Goal: Answer question/provide support: Share knowledge or assist other users

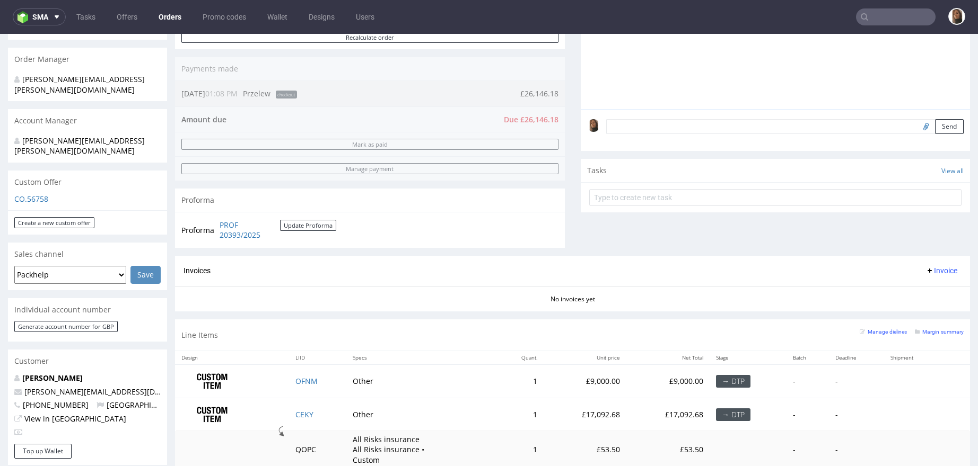
scroll to position [244, 0]
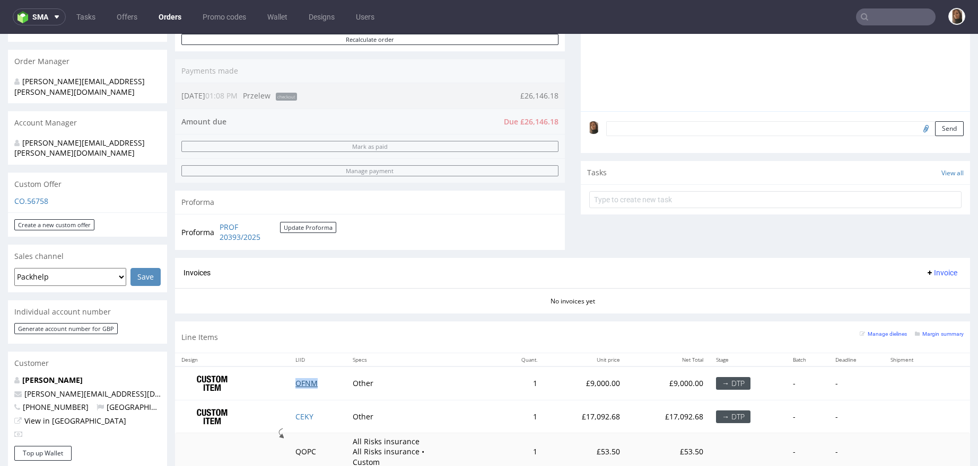
click at [302, 380] on link "OFNM" at bounding box center [306, 383] width 22 height 10
click at [302, 415] on link "CEKY" at bounding box center [304, 417] width 18 height 10
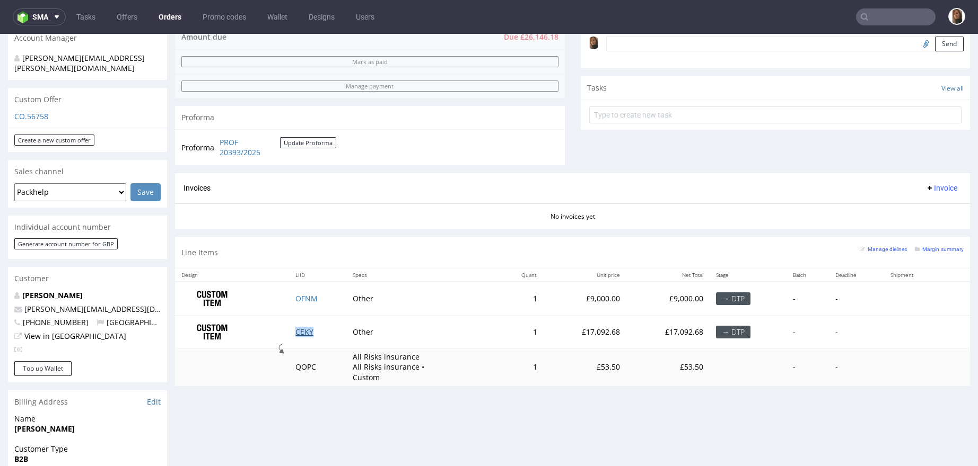
scroll to position [331, 0]
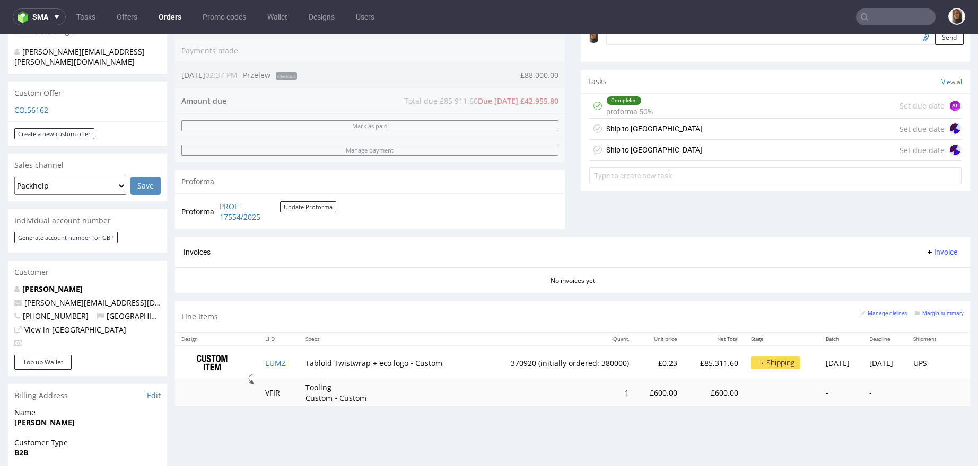
scroll to position [516, 0]
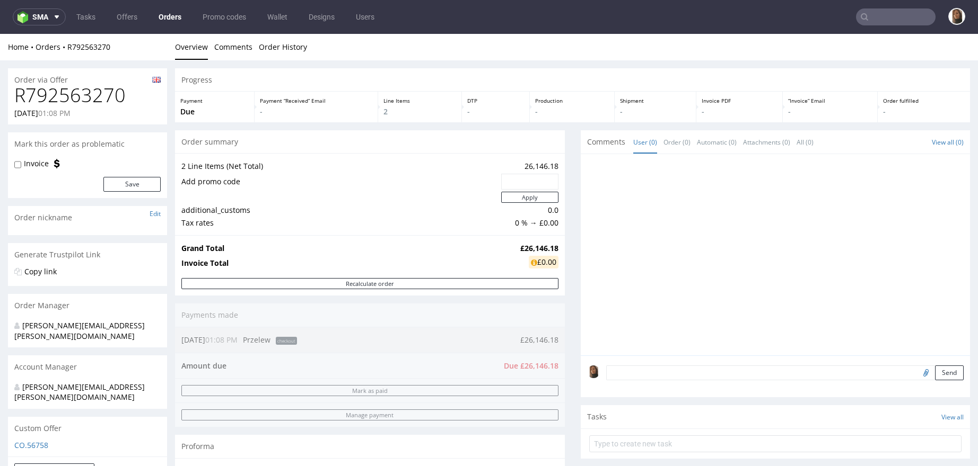
scroll to position [470, 0]
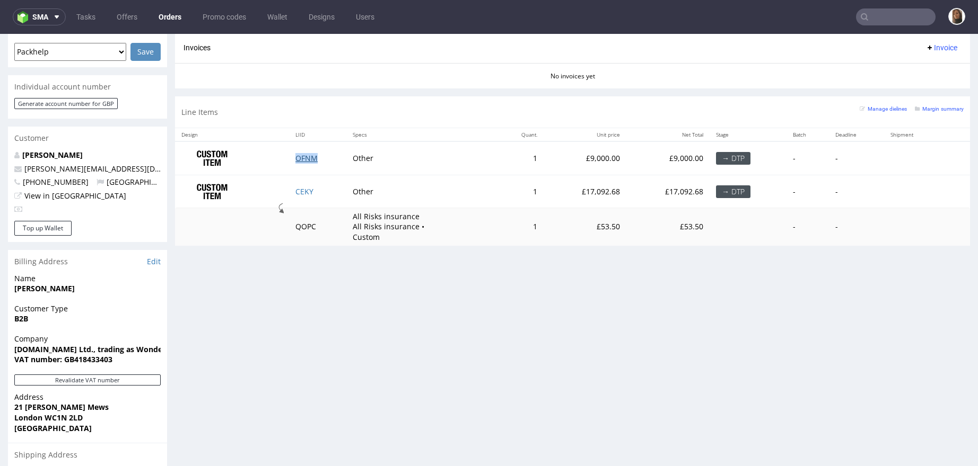
click at [295, 156] on link "OFNM" at bounding box center [306, 158] width 22 height 10
click at [300, 190] on link "CEKY" at bounding box center [304, 192] width 18 height 10
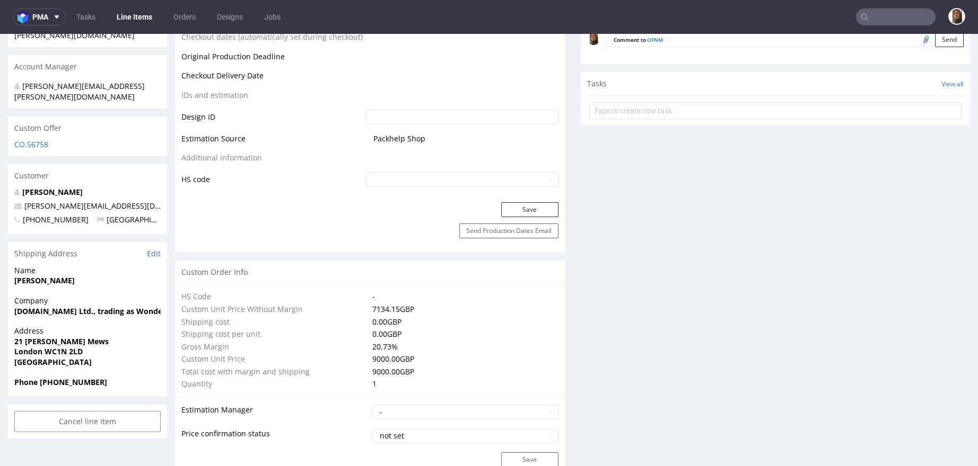
scroll to position [708, 0]
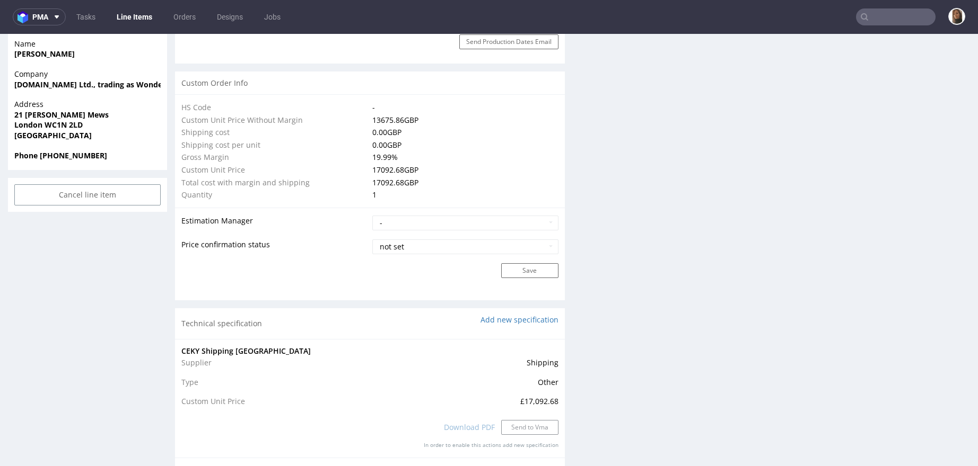
scroll to position [739, 0]
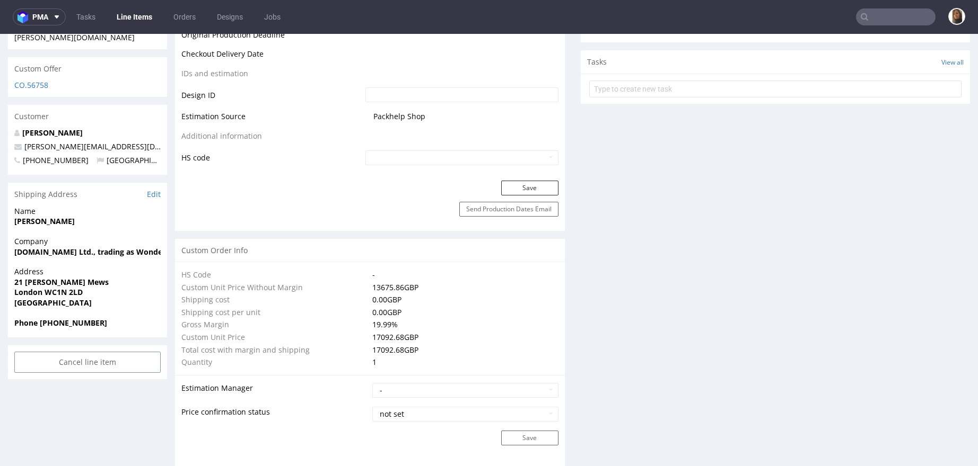
scroll to position [64, 0]
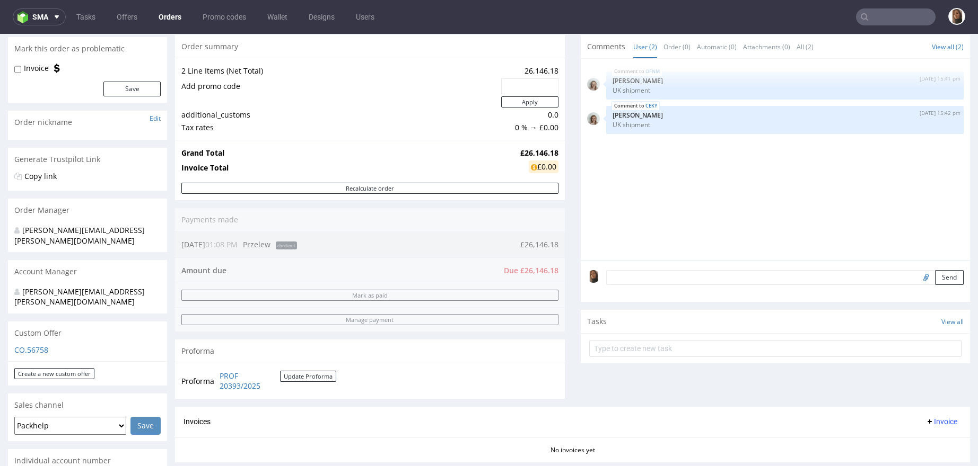
scroll to position [384, 0]
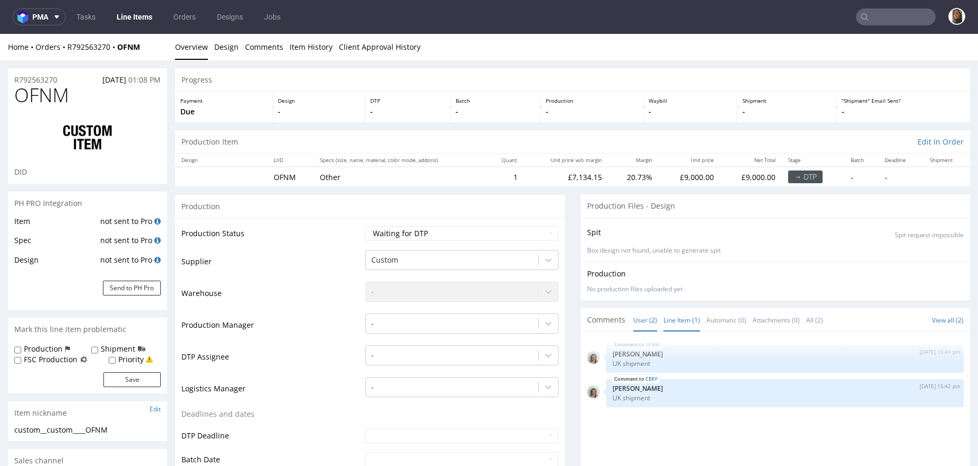
click at [664, 320] on link "Line Item (1)" at bounding box center [681, 320] width 37 height 23
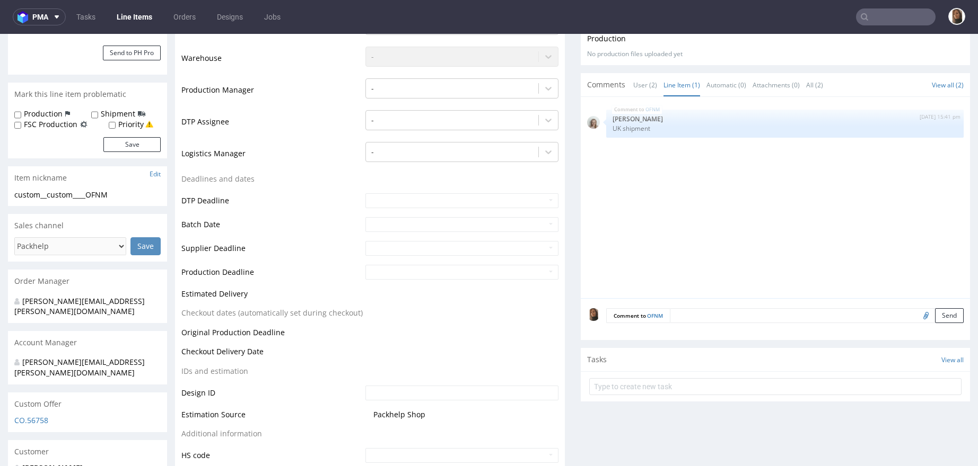
scroll to position [246, 0]
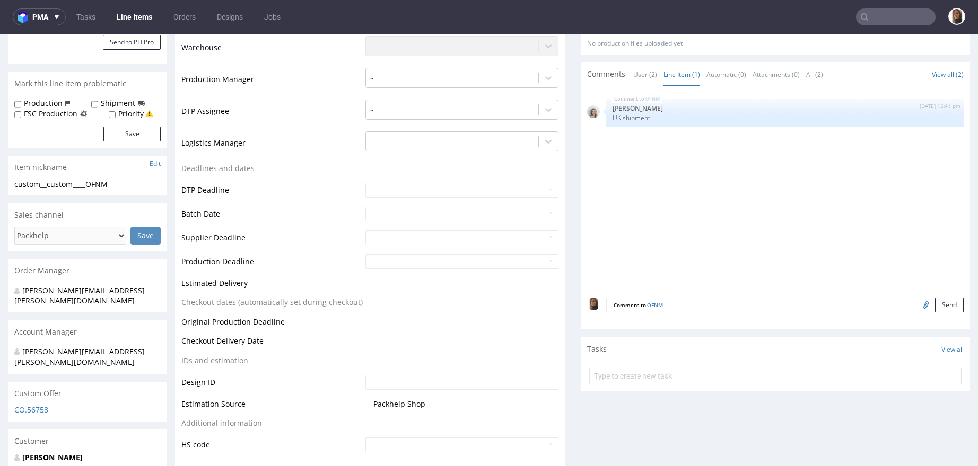
click at [681, 303] on textarea at bounding box center [817, 305] width 294 height 15
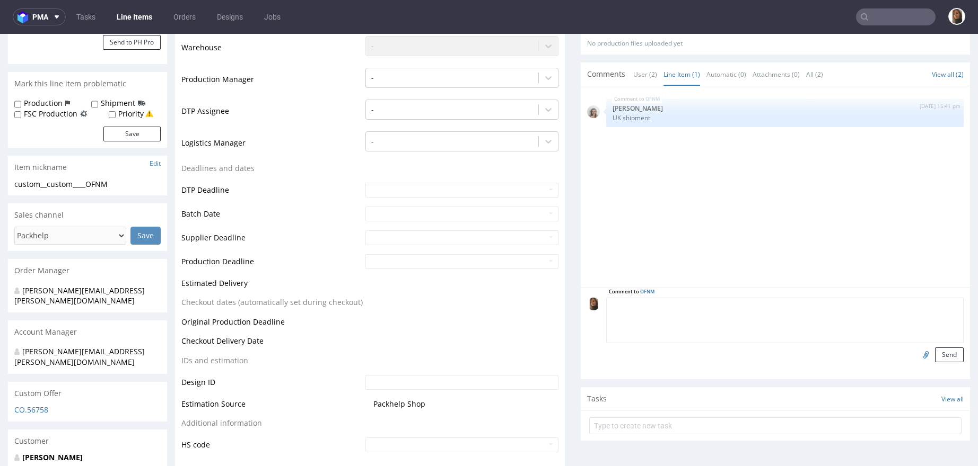
paste textarea "PO-0527"
paste textarea "ST00251"
type textarea "PO-0527, ST00251"
click at [942, 355] on div "Comment to OFNM PO-0527, ST00251 Send" at bounding box center [775, 334] width 390 height 92
click at [935, 355] on button "Send" at bounding box center [949, 355] width 29 height 15
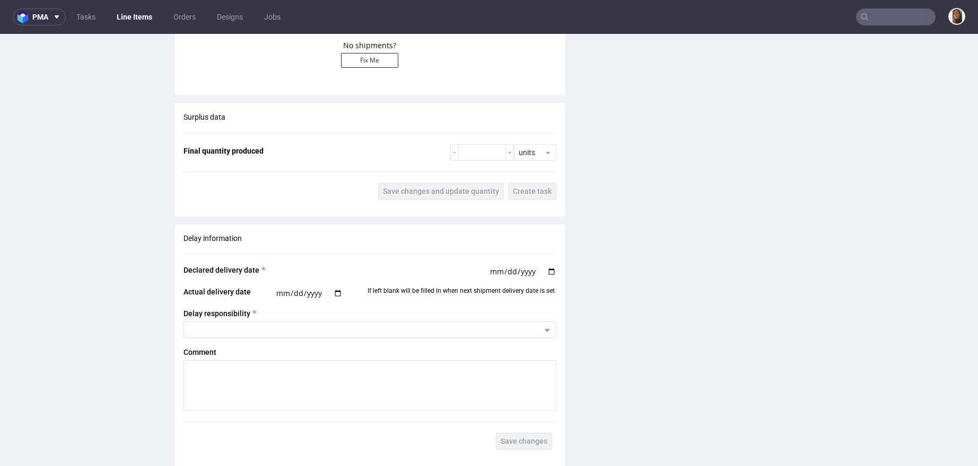
scroll to position [1619, 0]
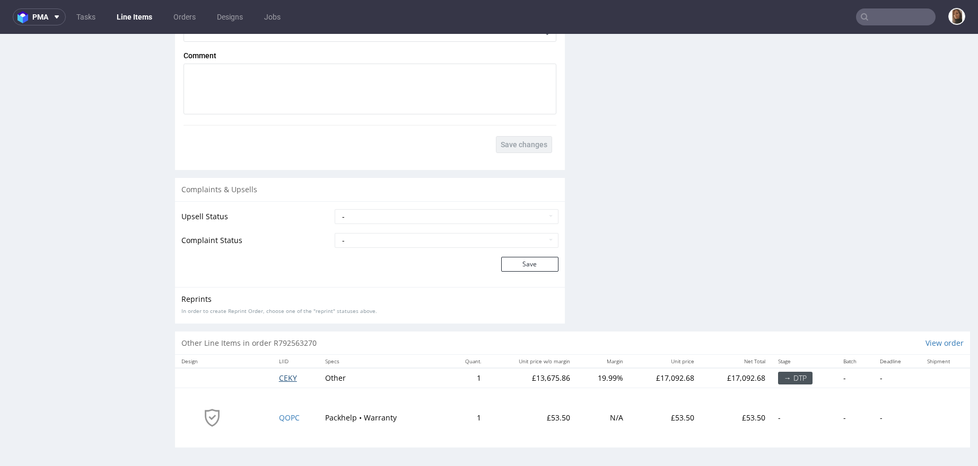
click at [289, 374] on span "CEKY" at bounding box center [288, 378] width 18 height 10
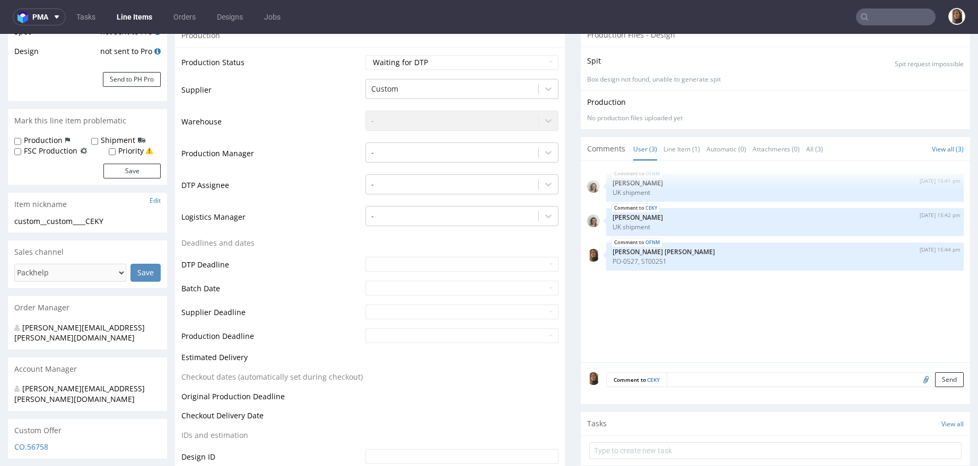
scroll to position [249, 0]
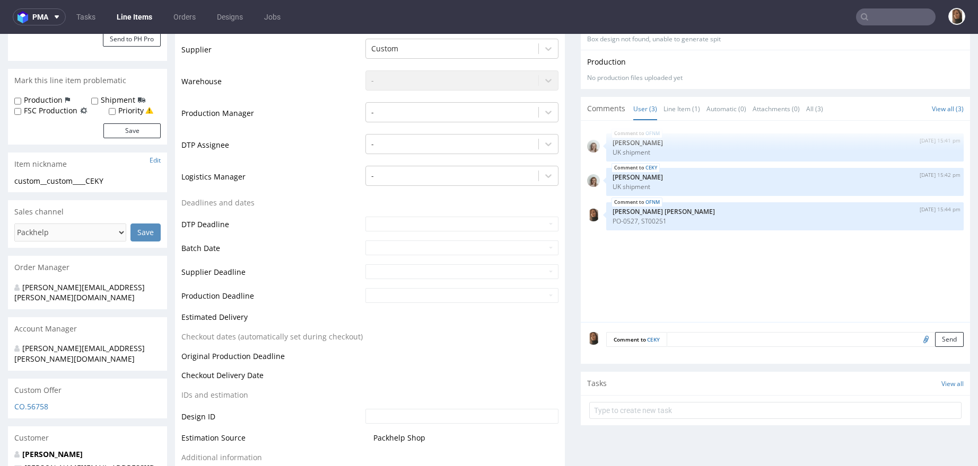
click at [666, 332] on textarea at bounding box center [814, 339] width 297 height 15
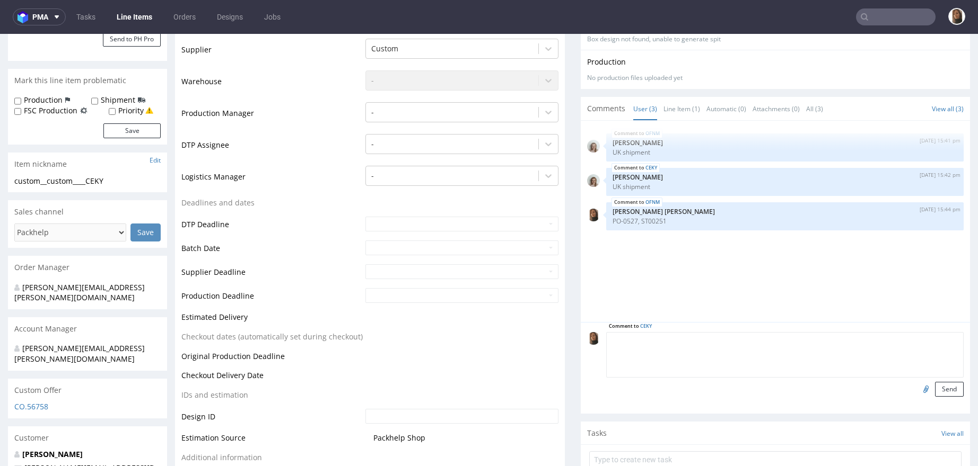
paste textarea "PO-0528"
paste textarea "ST00252"
type textarea "PO-0528, ST00252"
click at [935, 387] on button "Send" at bounding box center [949, 389] width 29 height 15
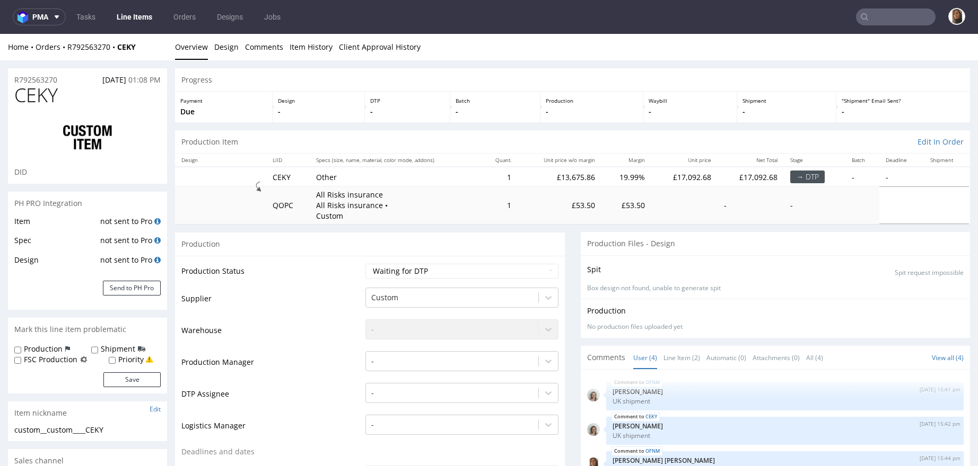
scroll to position [0, 0]
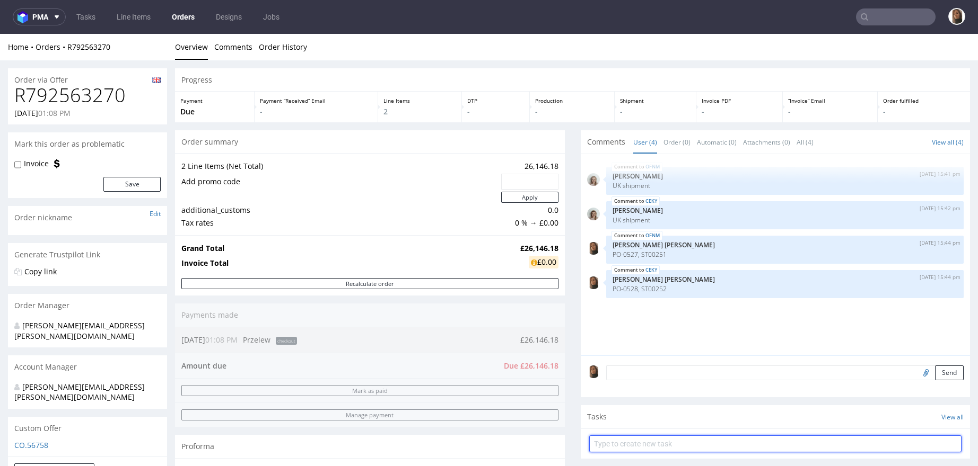
drag, startPoint x: 611, startPoint y: 437, endPoint x: 612, endPoint y: 432, distance: 5.4
click at [611, 437] on input "text" at bounding box center [775, 444] width 373 height 17
type input "p"
type input "2x proforma invoice"
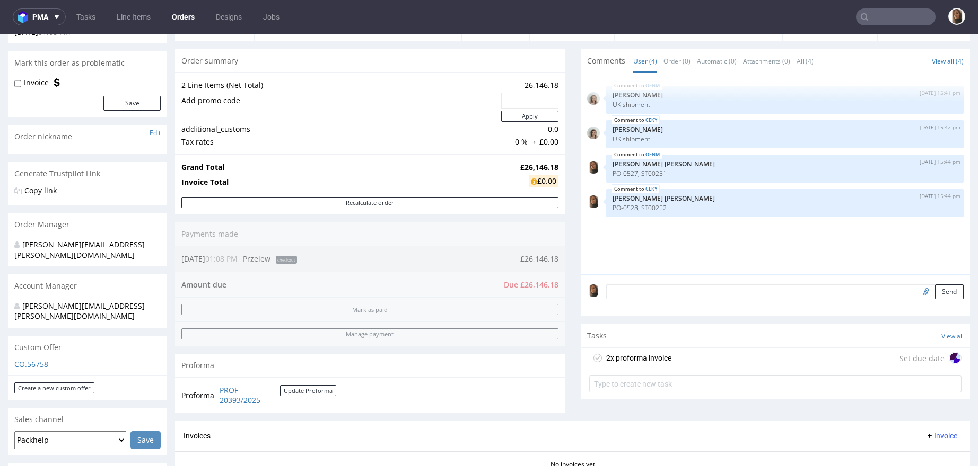
scroll to position [205, 0]
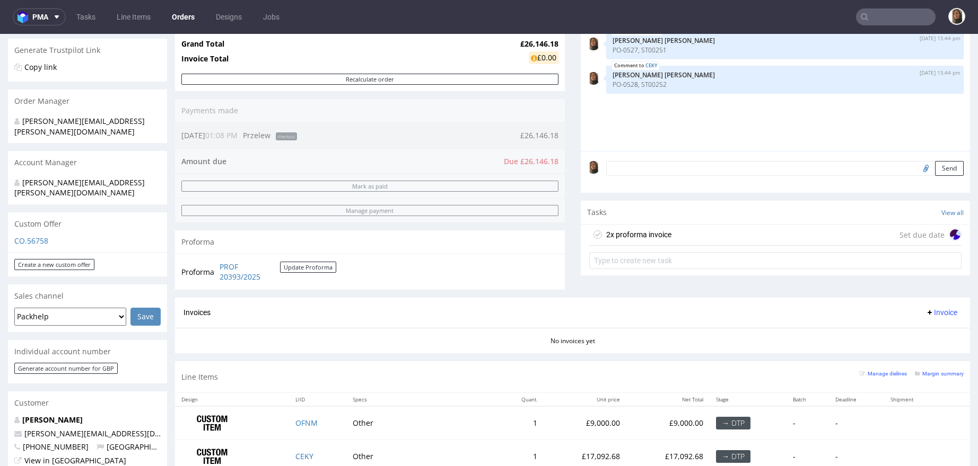
click at [683, 230] on div "2x proforma invoice Set due date" at bounding box center [775, 235] width 373 height 21
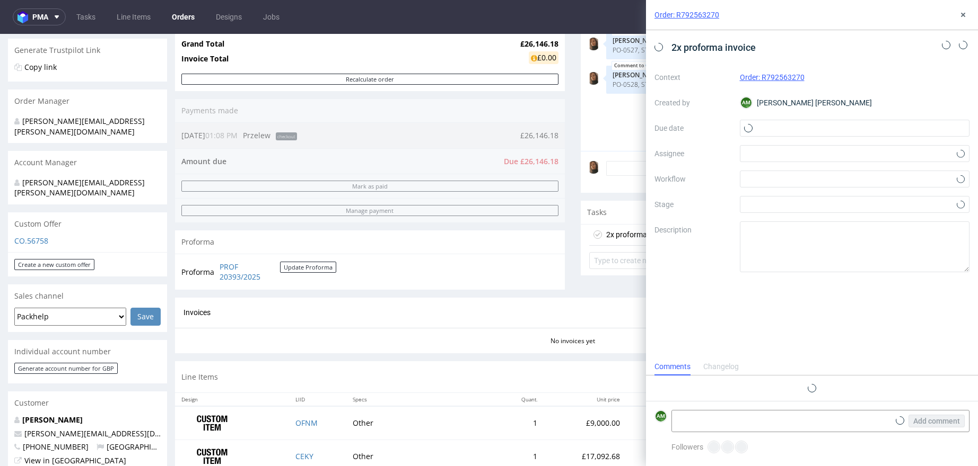
scroll to position [8, 0]
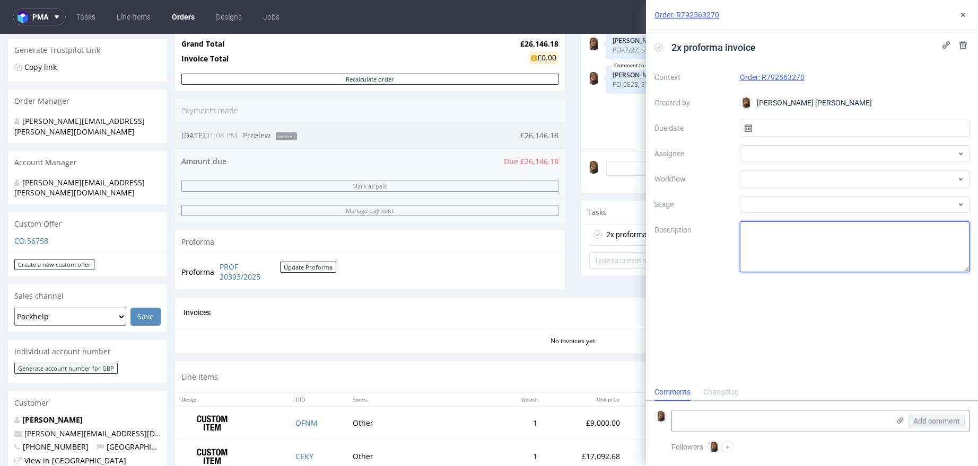
click at [760, 240] on textarea at bounding box center [854, 247] width 230 height 51
paste textarea "Separate shipping invoices to be sent for each PO number. Shipping reference nu…"
type textarea "Separate shipping invoices to be sent for each PO number. Shipping reference nu…"
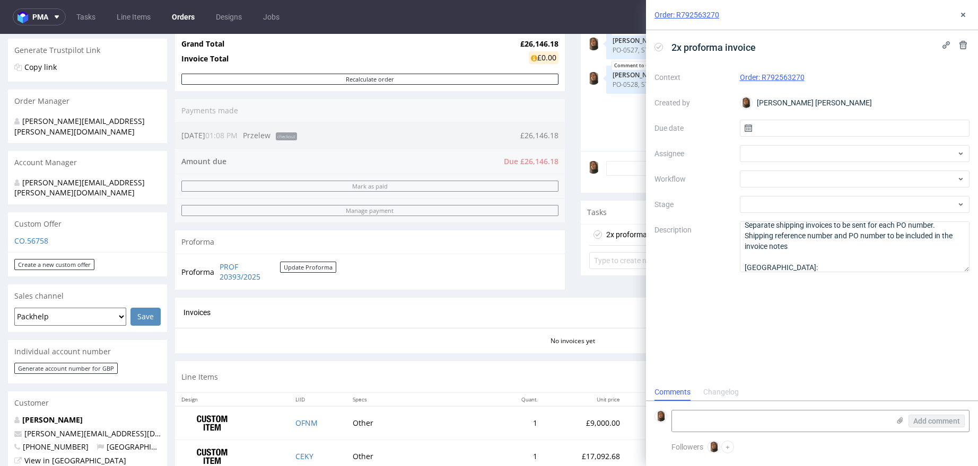
click at [606, 102] on div "OFNM 23rd Sep 25 | 15:41 pm Monika Poźniak UK shipment CEKY 23rd Sep 25 | 15:42…" at bounding box center [778, 53] width 383 height 195
click at [967, 15] on button at bounding box center [962, 14] width 13 height 13
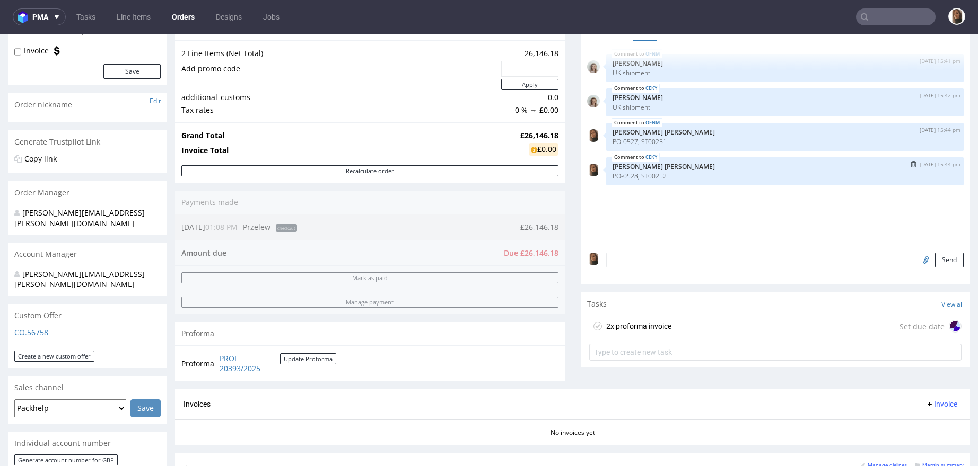
scroll to position [89, 0]
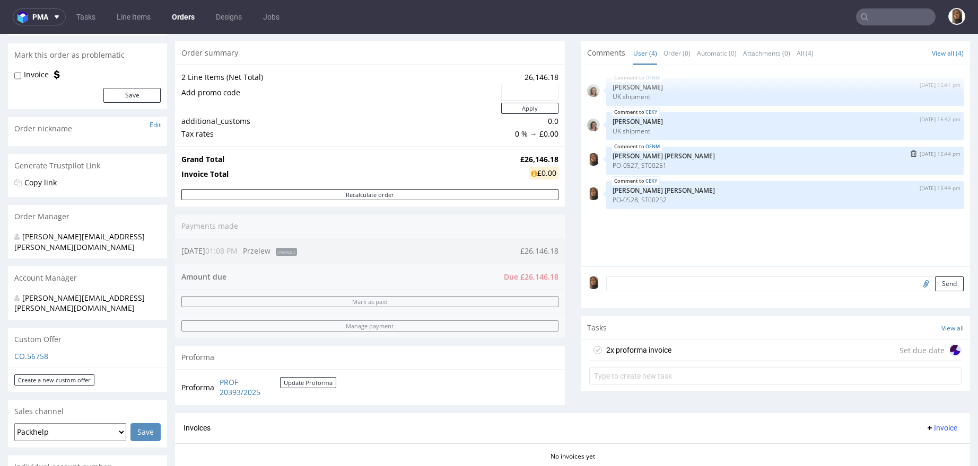
click at [626, 166] on p "PO-0527, ST00251" at bounding box center [784, 166] width 345 height 8
copy p "PO-0527, ST00251"
click at [703, 341] on div "2x proforma invoice Set due date" at bounding box center [775, 350] width 373 height 21
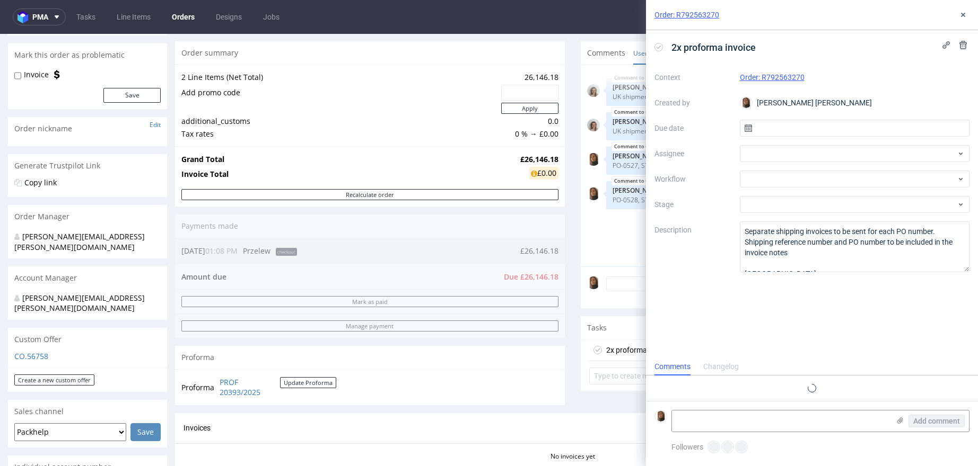
scroll to position [8, 0]
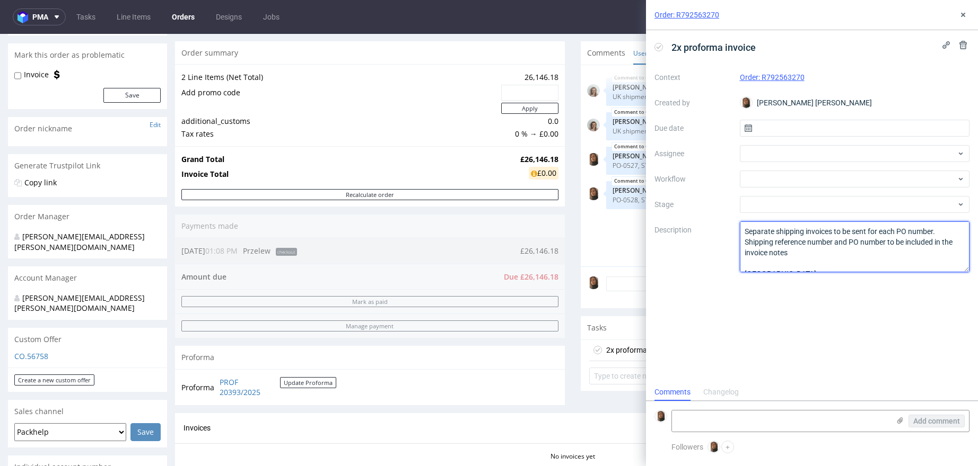
click at [781, 268] on textarea "Separate shipping invoices to be sent for each PO number. Shipping reference nu…" at bounding box center [854, 247] width 230 height 51
click at [767, 258] on textarea "Separate shipping invoices to be sent for each PO number. Shipping reference nu…" at bounding box center [854, 247] width 230 height 51
paste textarea "PO-0527, ST00251"
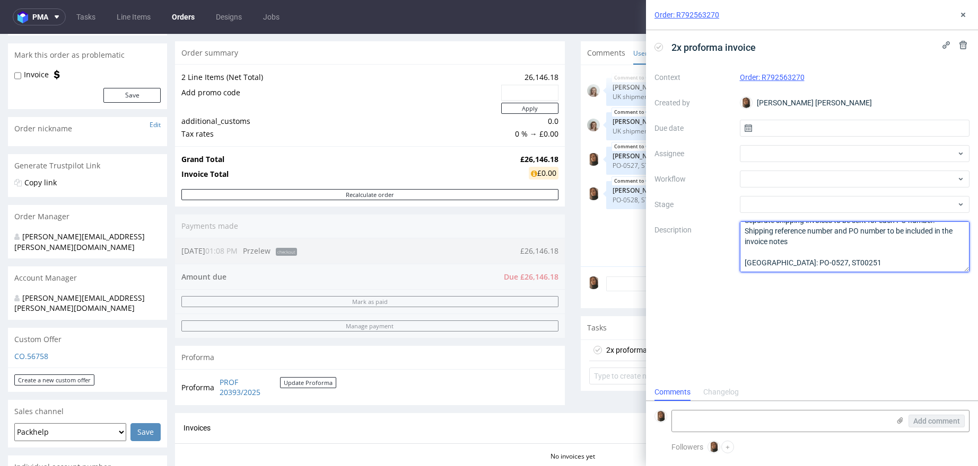
scroll to position [28, 0]
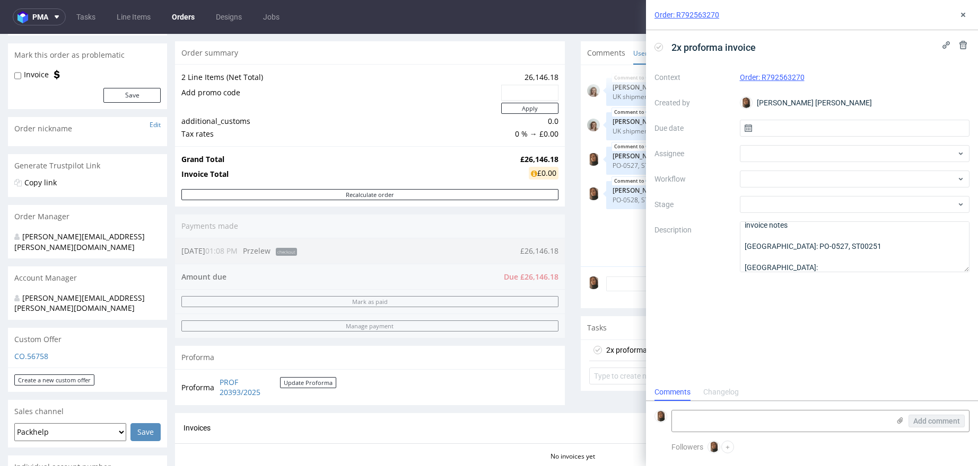
click at [620, 199] on p "PO-0528, ST00252" at bounding box center [784, 200] width 345 height 8
copy section "PO-0528, ST00252"
click at [776, 265] on textarea "Separate shipping invoices to be sent for each PO number. Shipping reference nu…" at bounding box center [854, 247] width 230 height 51
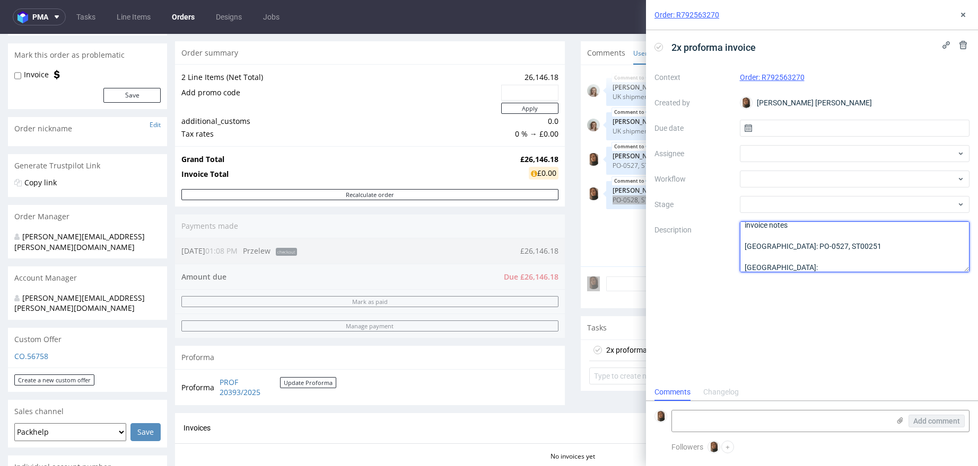
paste textarea "PO-0528, ST00252"
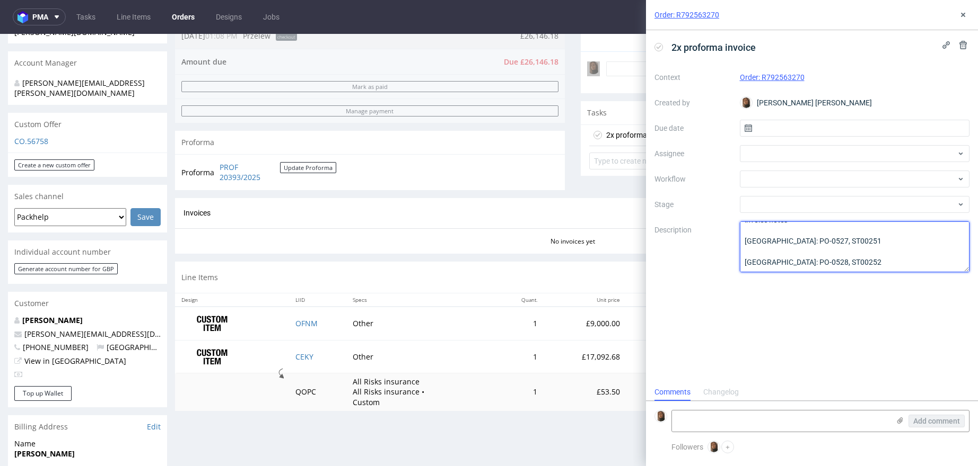
scroll to position [27, 0]
click at [830, 248] on textarea "Separate shipping invoices to be sent for each PO number. Shipping reference nu…" at bounding box center [854, 247] width 230 height 51
click at [839, 266] on textarea "Separate shipping invoices to be sent for each PO number. Shipping reference nu…" at bounding box center [854, 247] width 230 height 51
click at [815, 257] on textarea "Separate shipping invoices to be sent for each PO number. Shipping reference nu…" at bounding box center [854, 247] width 230 height 51
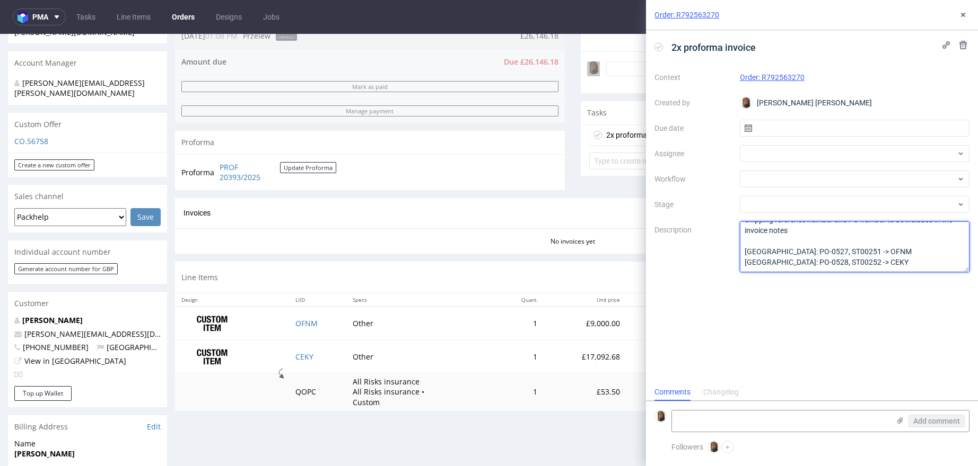
click at [783, 237] on textarea "Separate shipping invoices to be sent for each PO number. Shipping reference nu…" at bounding box center [854, 247] width 230 height 51
type textarea "Separate shipping invoices to be sent for each PO number. Shipping reference nu…"
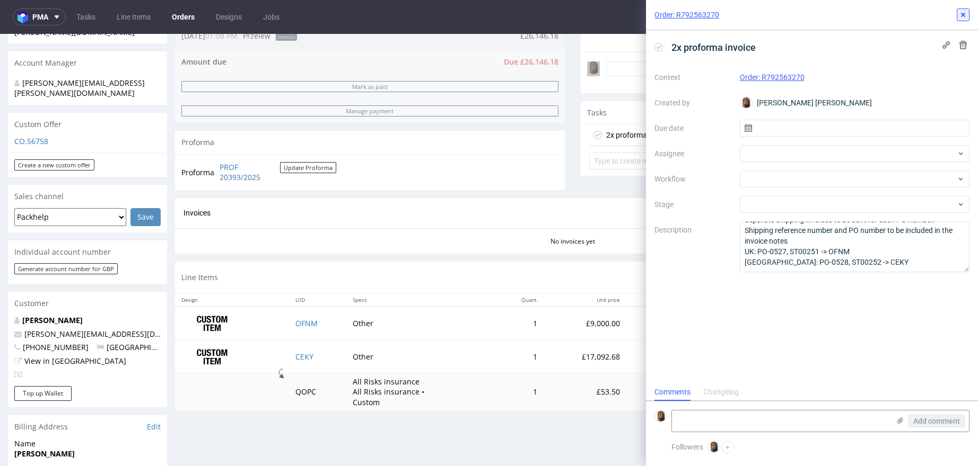
click at [962, 15] on use at bounding box center [963, 15] width 4 height 4
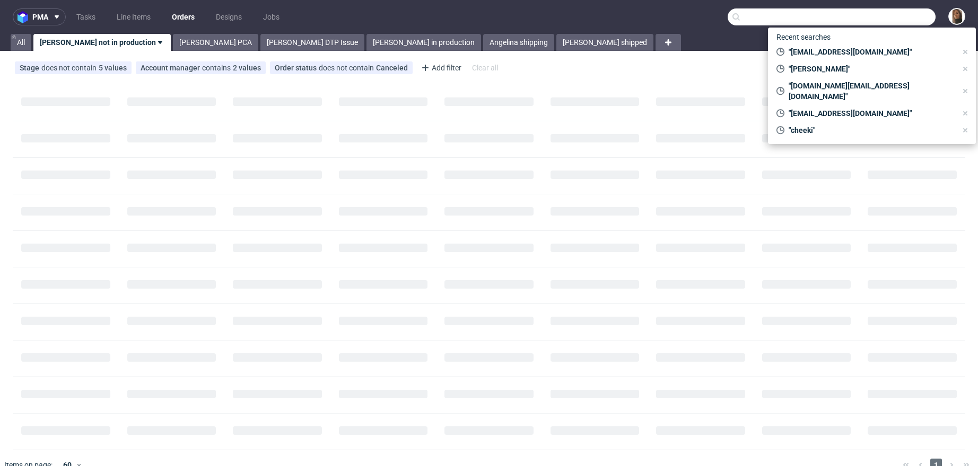
click at [883, 18] on input "text" at bounding box center [831, 16] width 208 height 17
paste input "[DOMAIN_NAME]"
type input "[DOMAIN_NAME]"
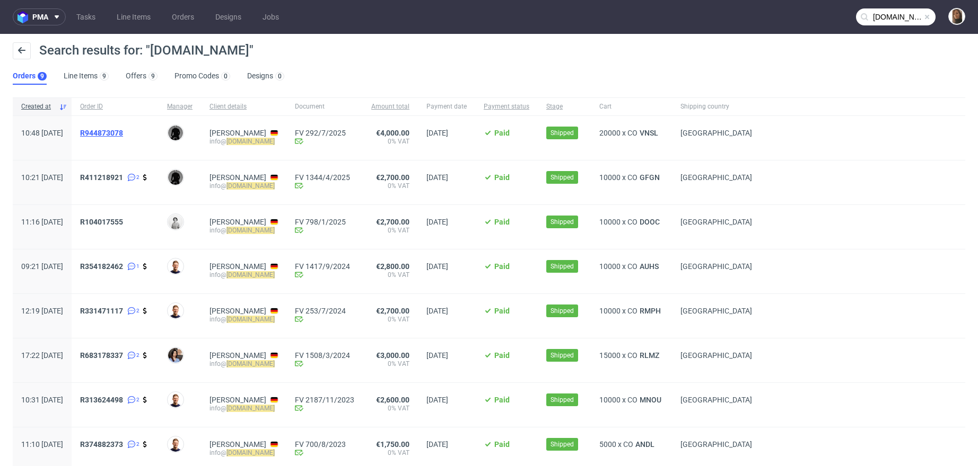
click at [123, 132] on span "R944873078" at bounding box center [101, 133] width 43 height 8
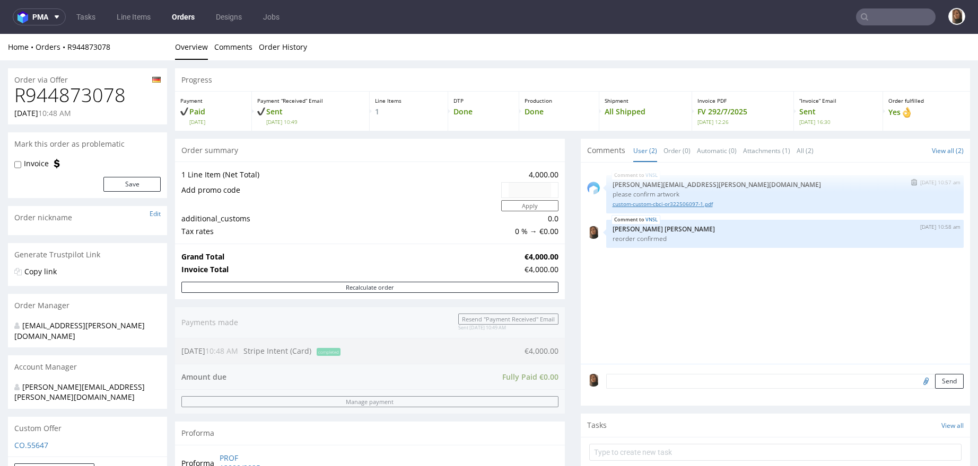
click at [630, 205] on link "custom-custom-cbci-or322506097-1.pdf" at bounding box center [784, 204] width 345 height 8
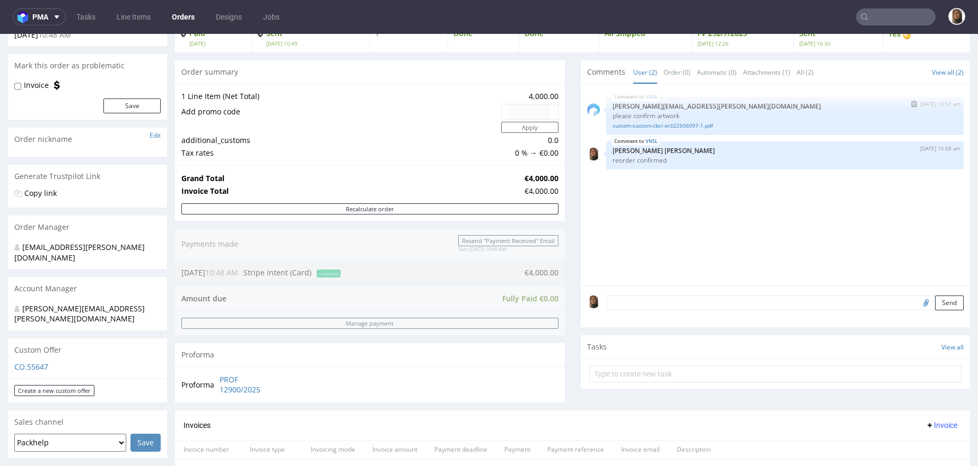
scroll to position [282, 0]
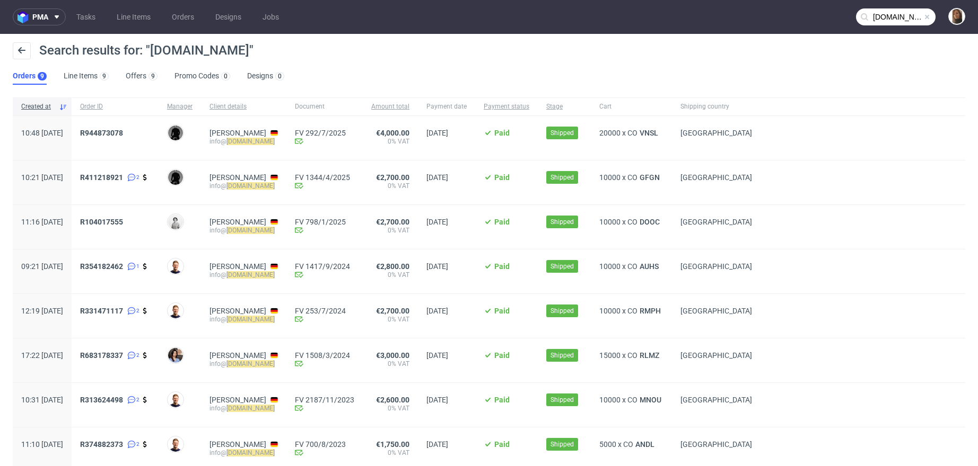
scroll to position [84, 0]
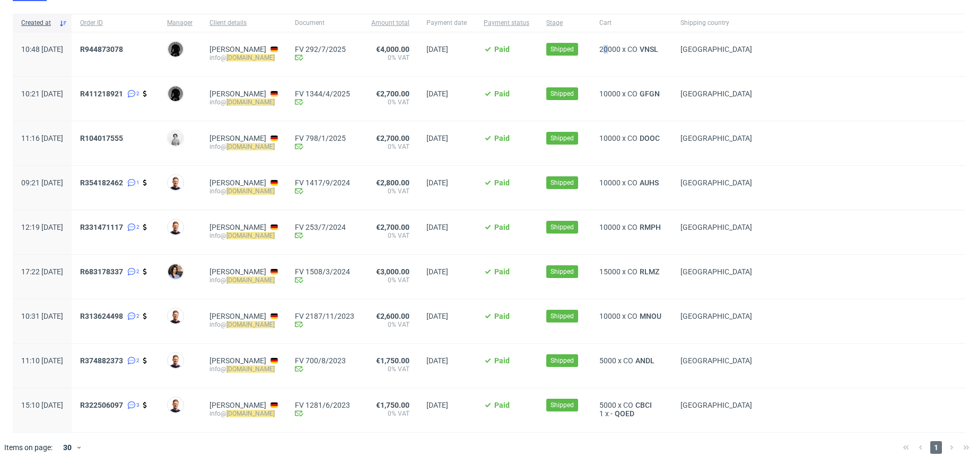
drag, startPoint x: 645, startPoint y: 51, endPoint x: 638, endPoint y: 49, distance: 6.7
click at [620, 49] on span "20000" at bounding box center [609, 49] width 21 height 8
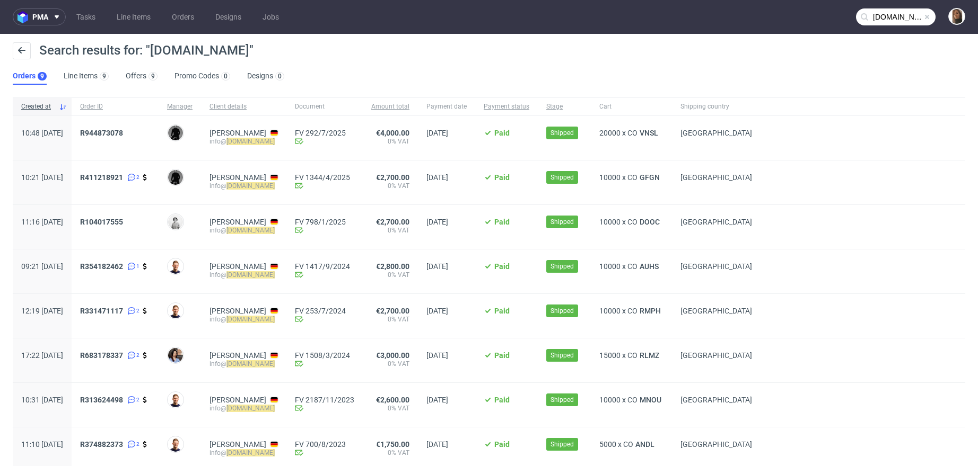
click at [893, 18] on input "beefbandits.de" at bounding box center [896, 16] width 80 height 17
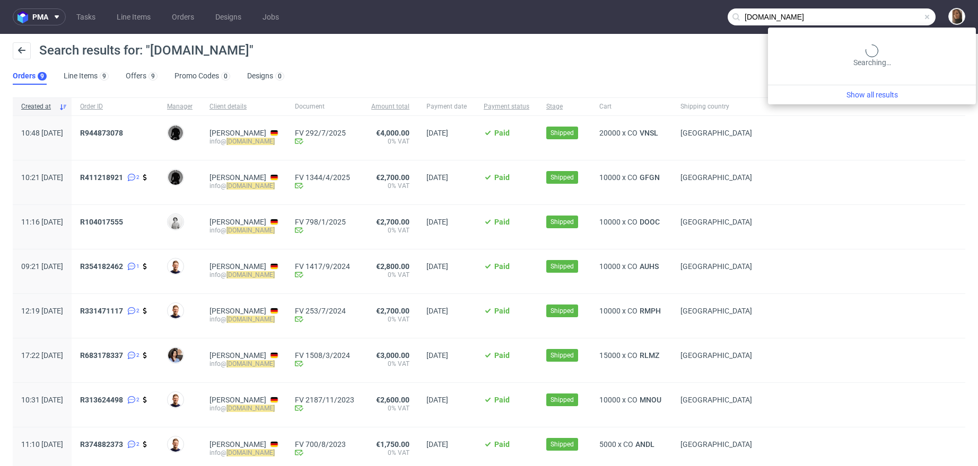
click at [893, 18] on input "beefbandits.de" at bounding box center [831, 16] width 208 height 17
type input "feschi"
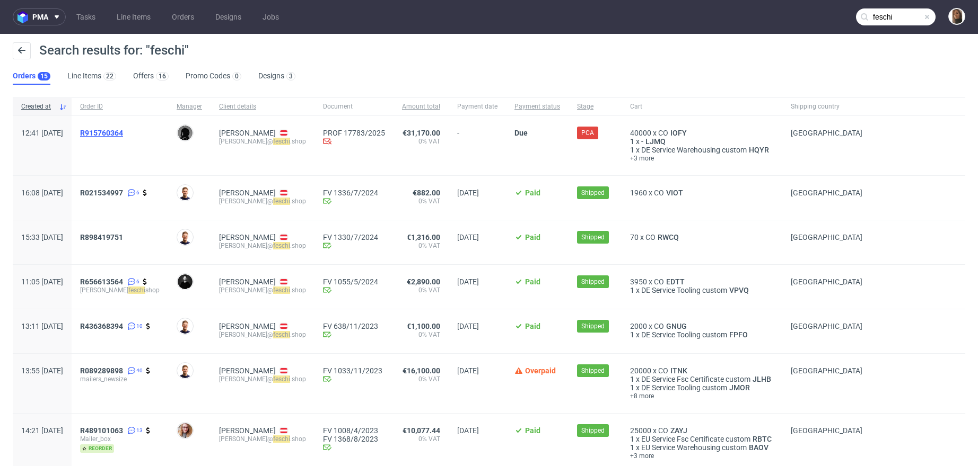
click at [116, 131] on span "R915760364" at bounding box center [101, 133] width 43 height 8
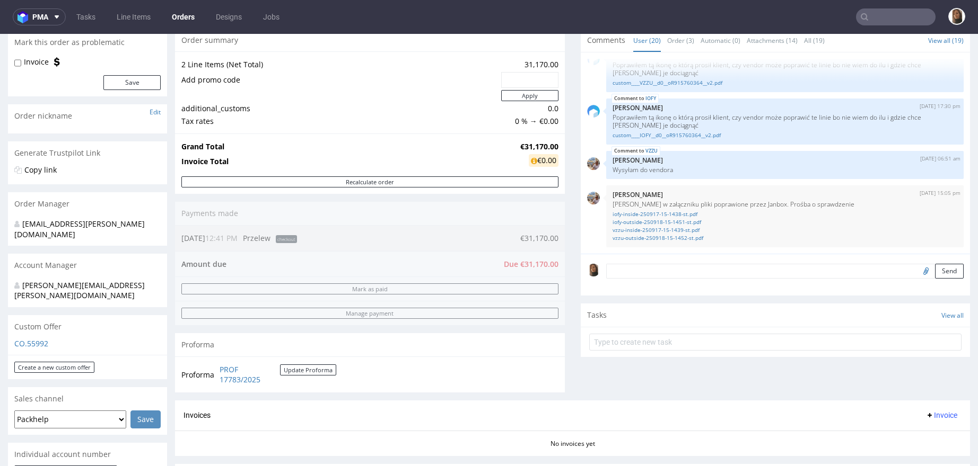
scroll to position [325, 0]
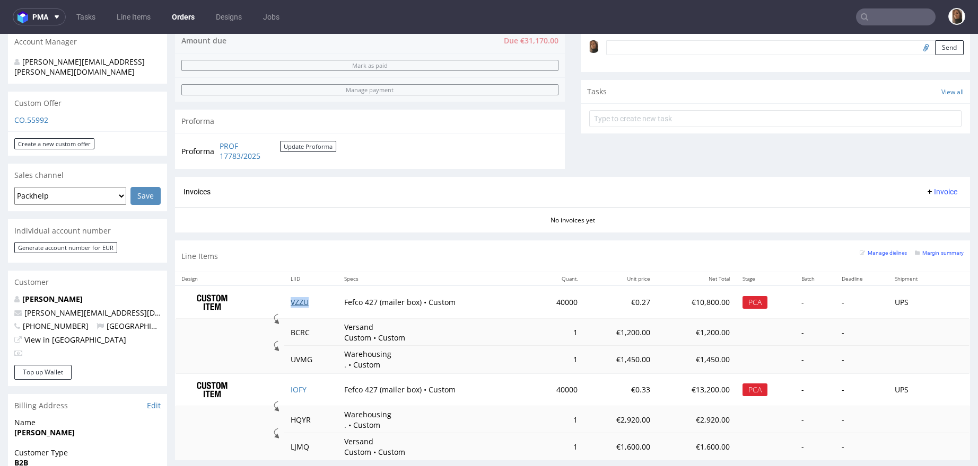
click at [290, 302] on link "VZZU" at bounding box center [299, 302] width 18 height 10
click at [292, 386] on link "IOFY" at bounding box center [298, 390] width 16 height 10
click at [293, 305] on td "VZZU" at bounding box center [311, 302] width 54 height 33
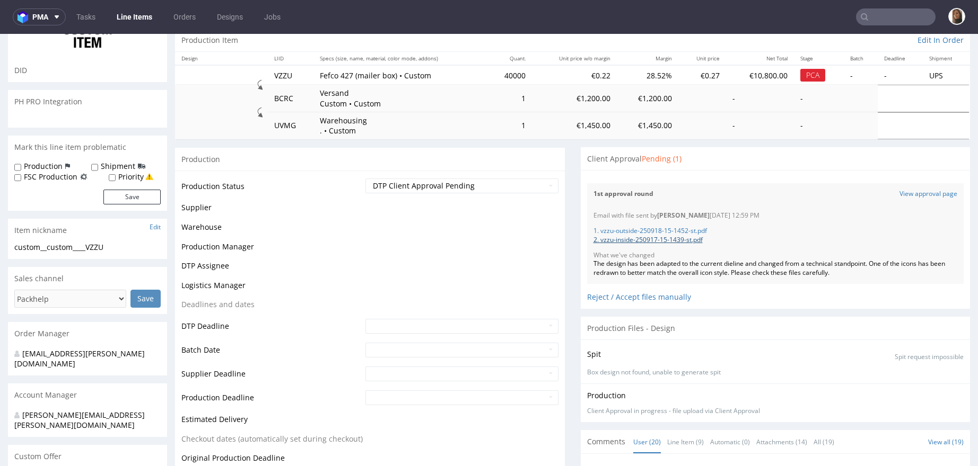
scroll to position [829, 0]
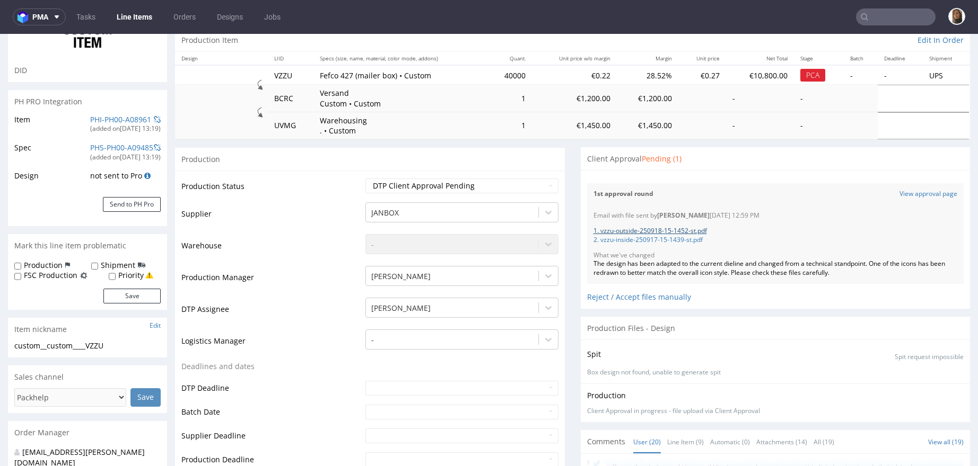
click at [664, 232] on link "1. vzzu-outside-250918-15-1452-st.pdf" at bounding box center [649, 230] width 113 height 9
click at [665, 238] on link "2. vzzu-inside-250917-15-1439-st.pdf" at bounding box center [647, 239] width 109 height 9
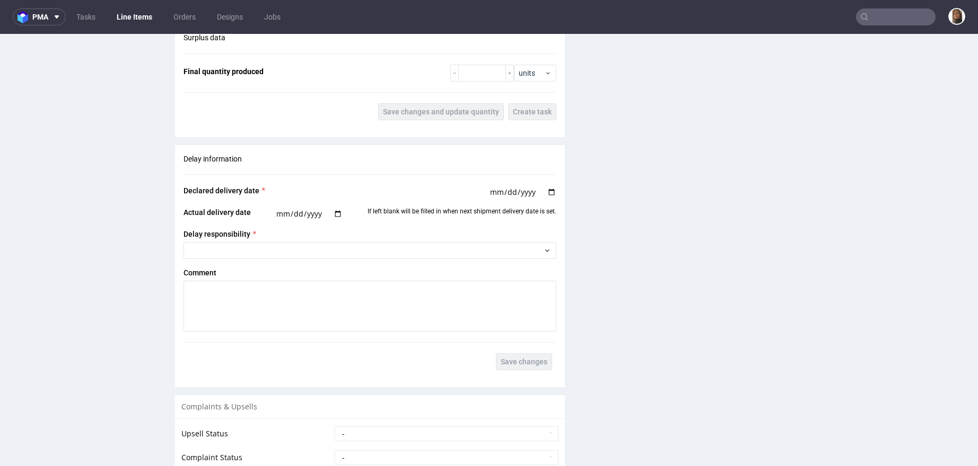
scroll to position [1940, 0]
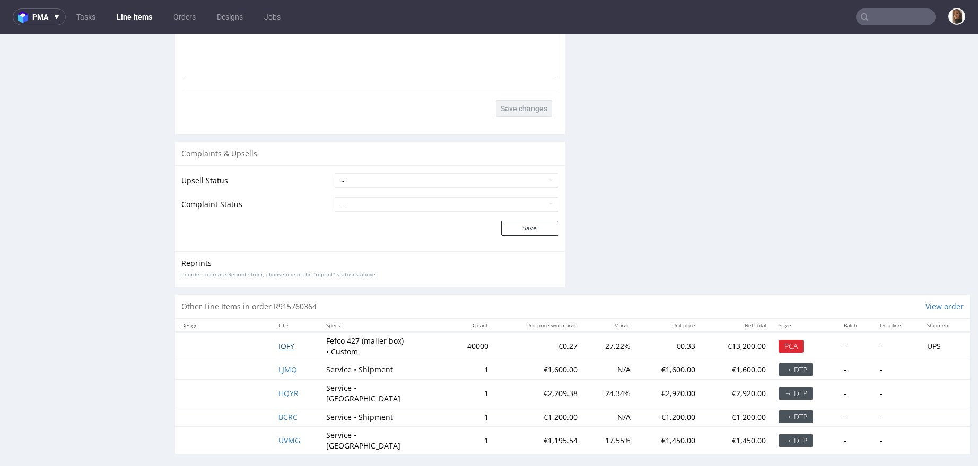
click at [285, 351] on span "IOFY" at bounding box center [286, 346] width 16 height 10
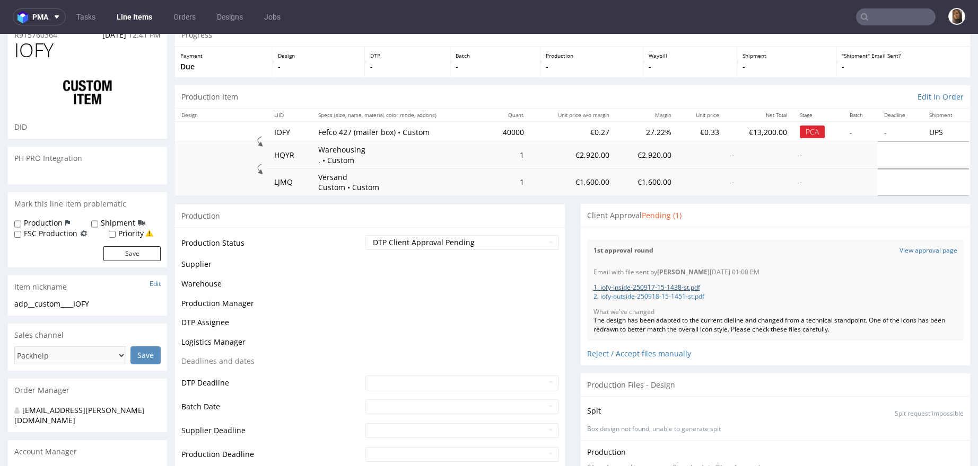
scroll to position [829, 0]
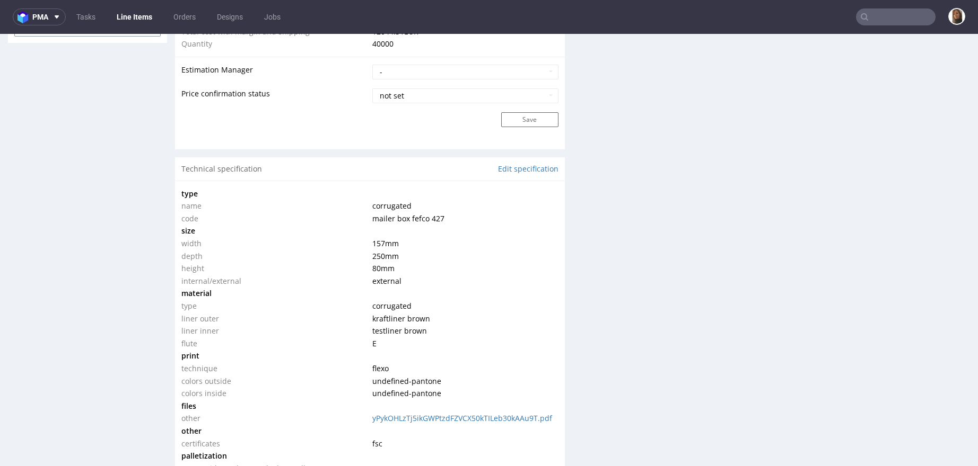
scroll to position [661, 0]
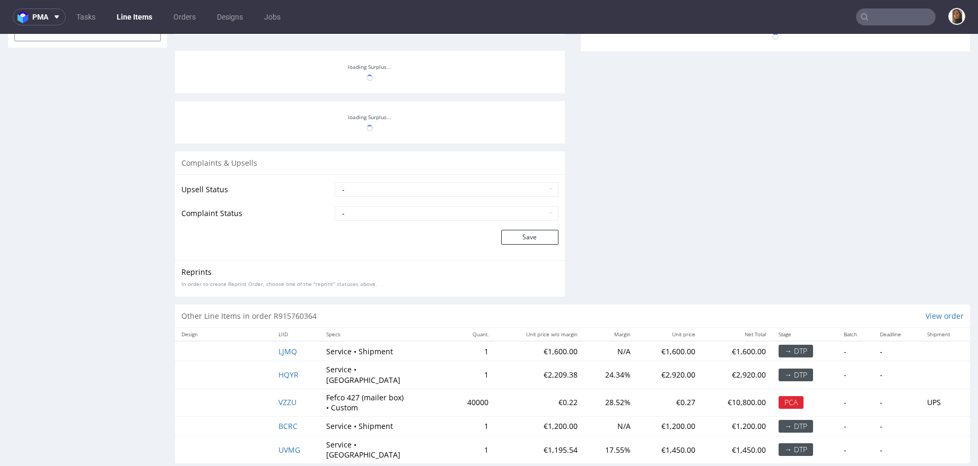
scroll to position [829, 0]
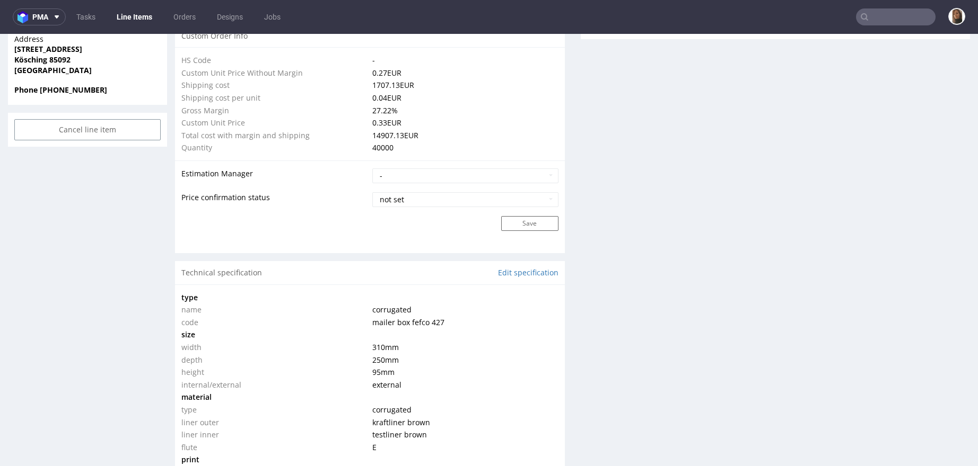
click at [421, 151] on td "40000" at bounding box center [463, 148] width 188 height 13
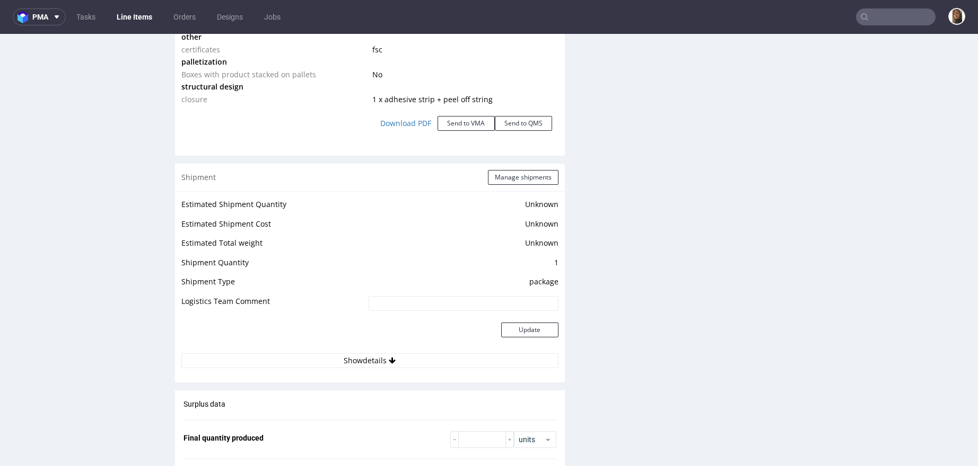
scroll to position [1141, 0]
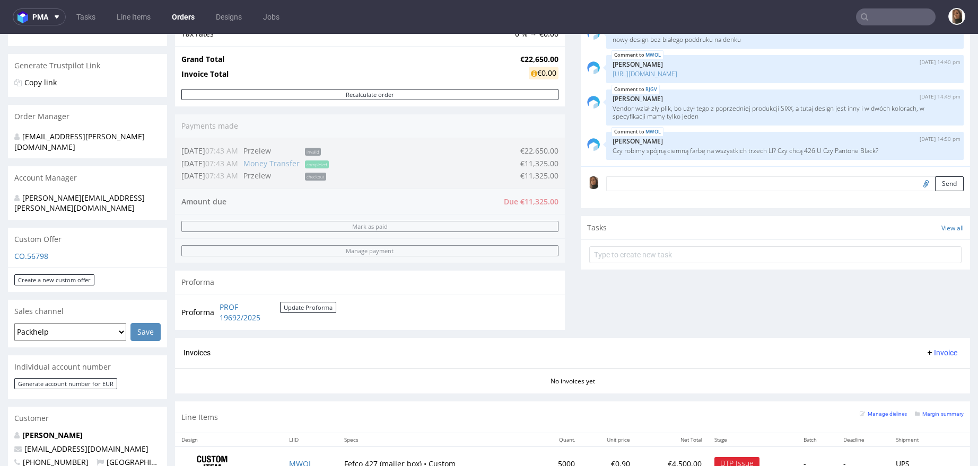
scroll to position [334, 0]
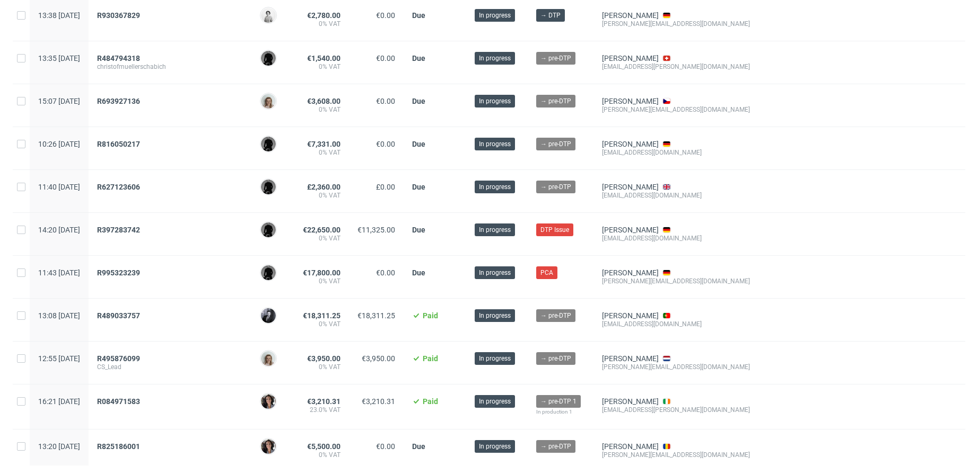
scroll to position [399, 0]
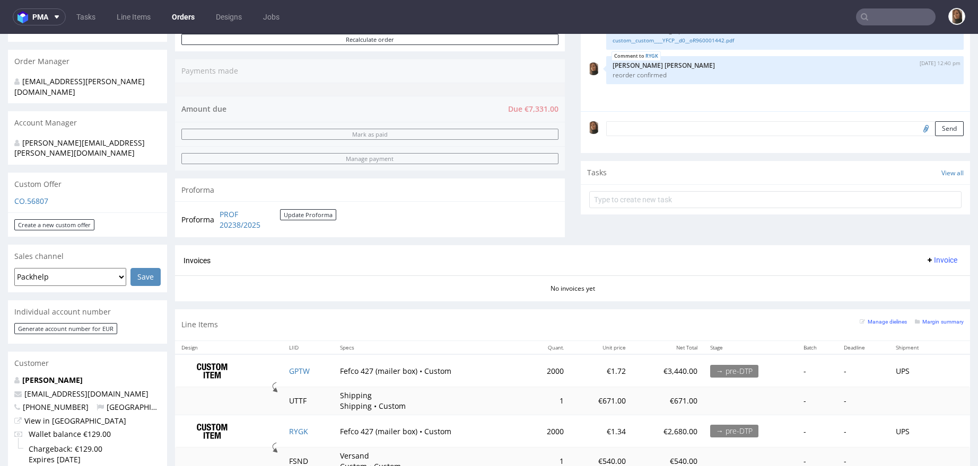
scroll to position [342, 0]
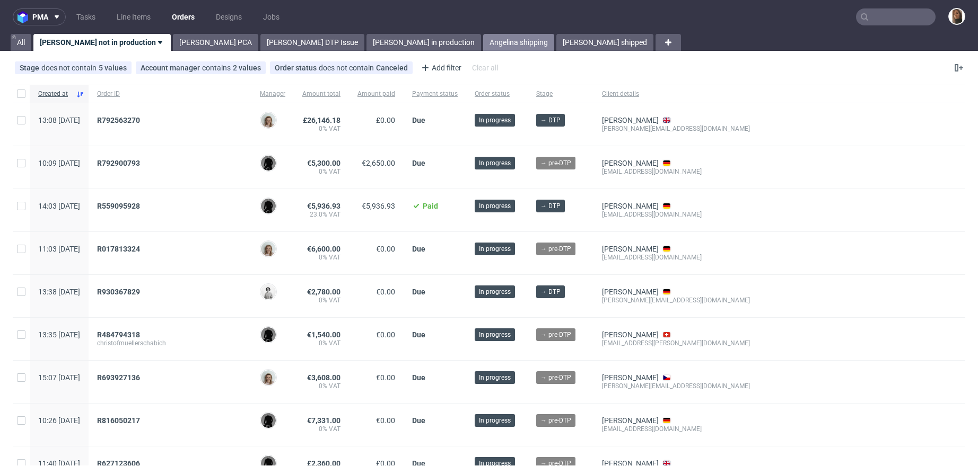
click at [483, 41] on link "Angelina shipping" at bounding box center [518, 42] width 71 height 17
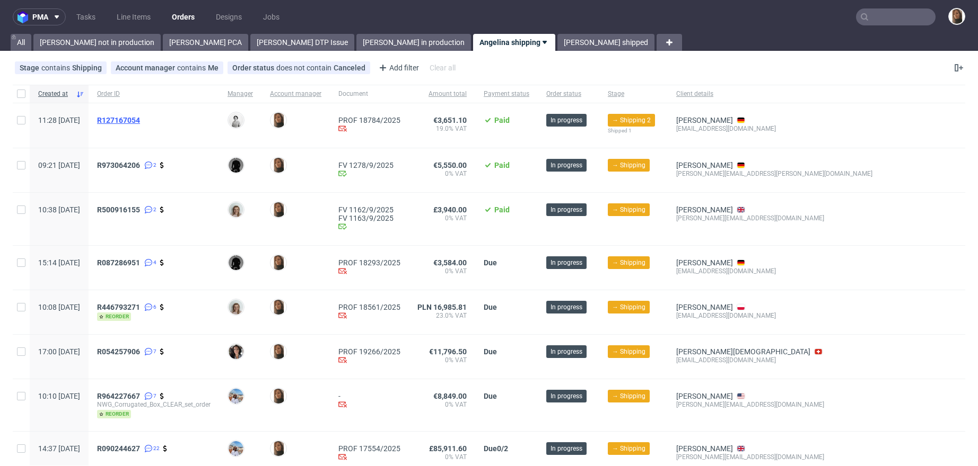
click at [140, 116] on span "R127167054" at bounding box center [118, 120] width 43 height 8
click at [140, 263] on span "R087286951" at bounding box center [118, 263] width 43 height 8
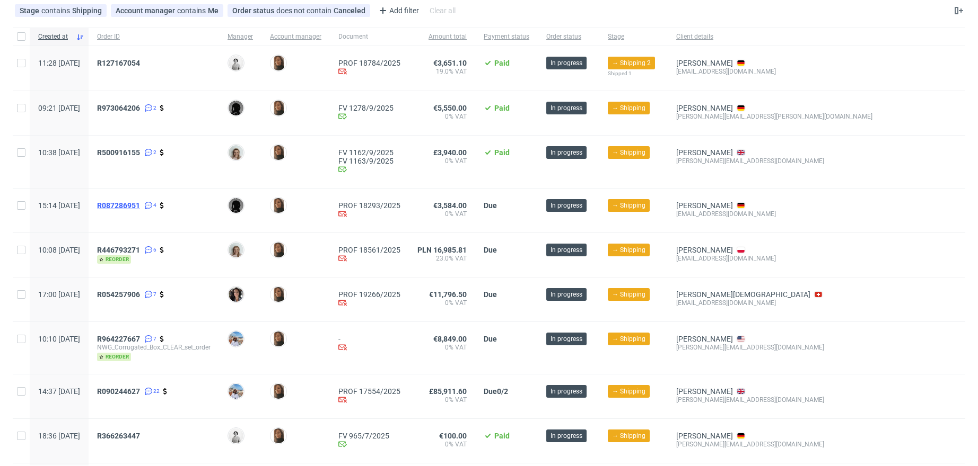
scroll to position [58, 0]
click at [140, 246] on span "R446793271" at bounding box center [118, 249] width 43 height 8
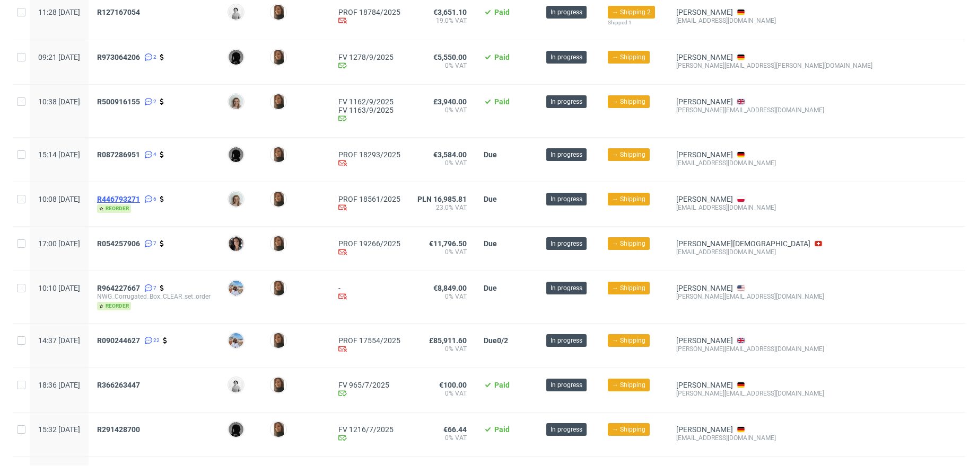
scroll to position [113, 0]
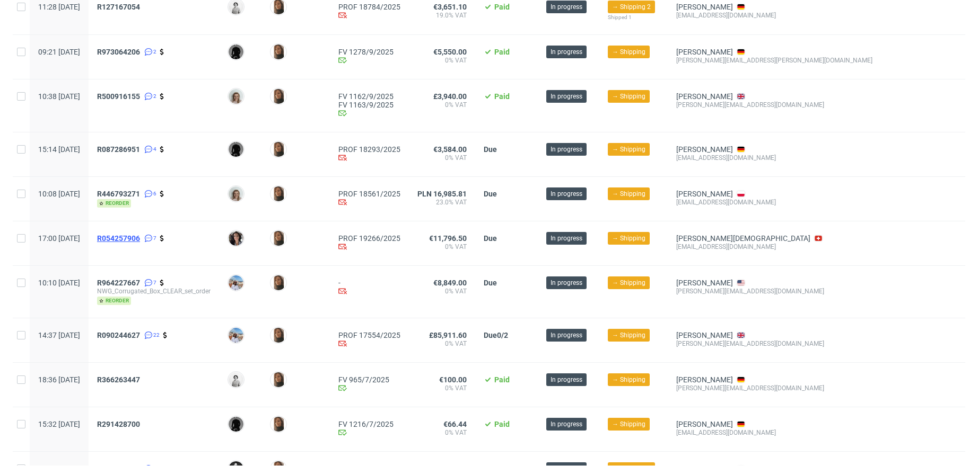
click at [140, 237] on span "R054257906" at bounding box center [118, 238] width 43 height 8
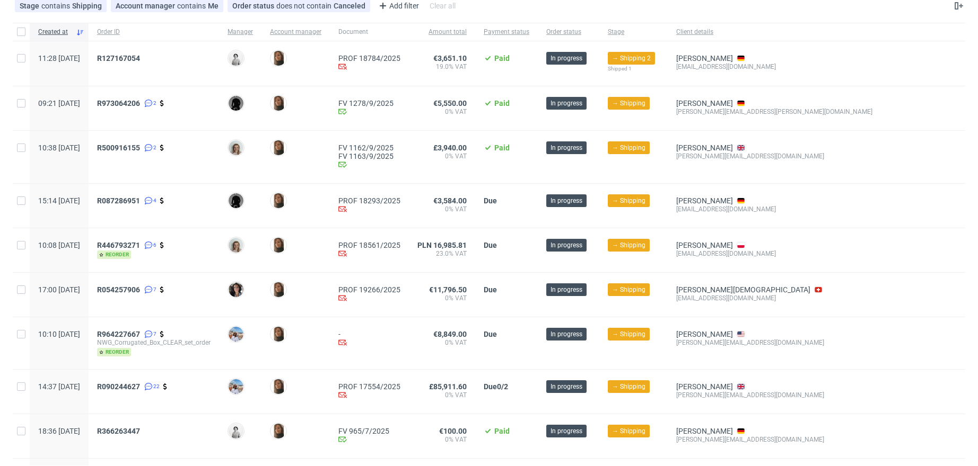
scroll to position [0, 0]
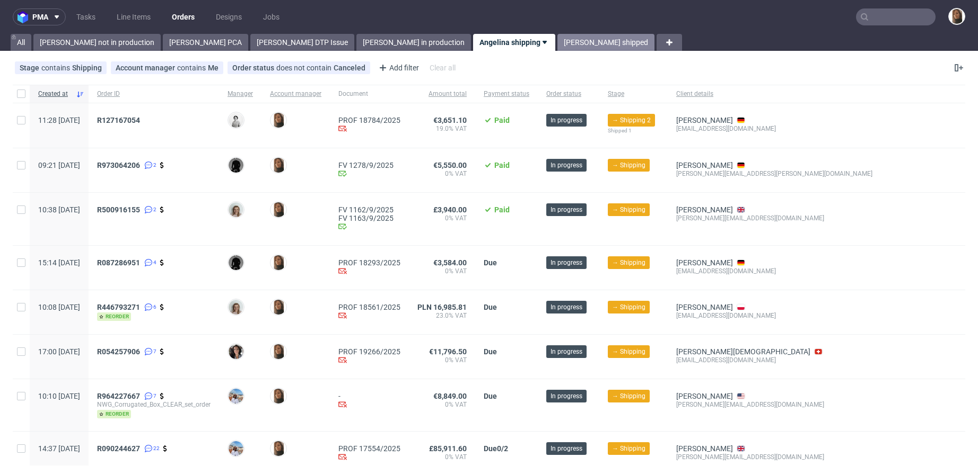
click at [557, 50] on link "Angelina shipped" at bounding box center [605, 42] width 97 height 17
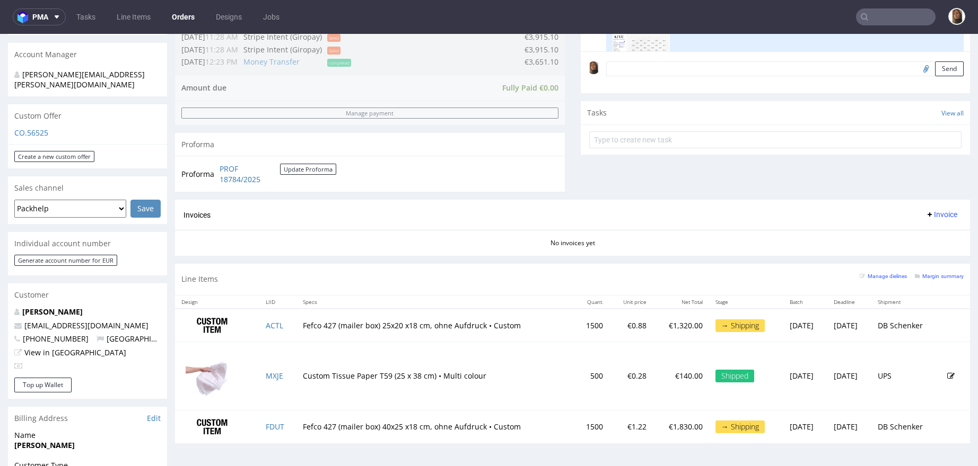
scroll to position [350, 0]
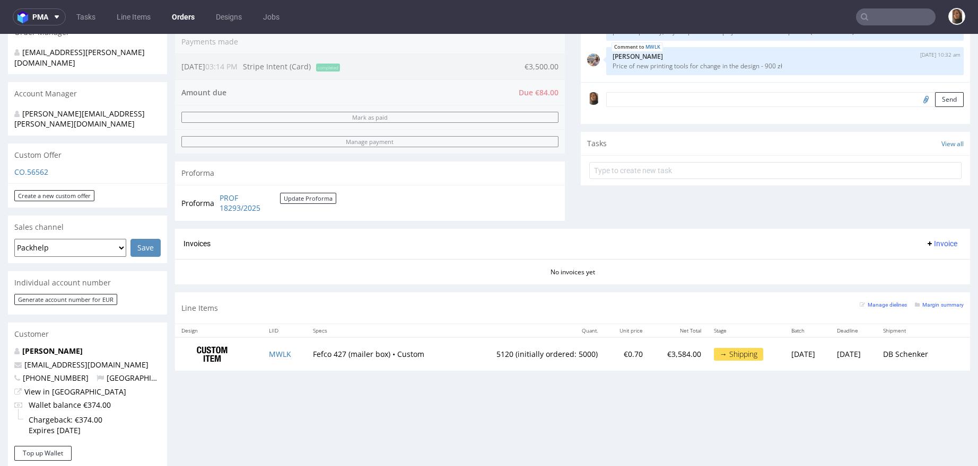
scroll to position [267, 0]
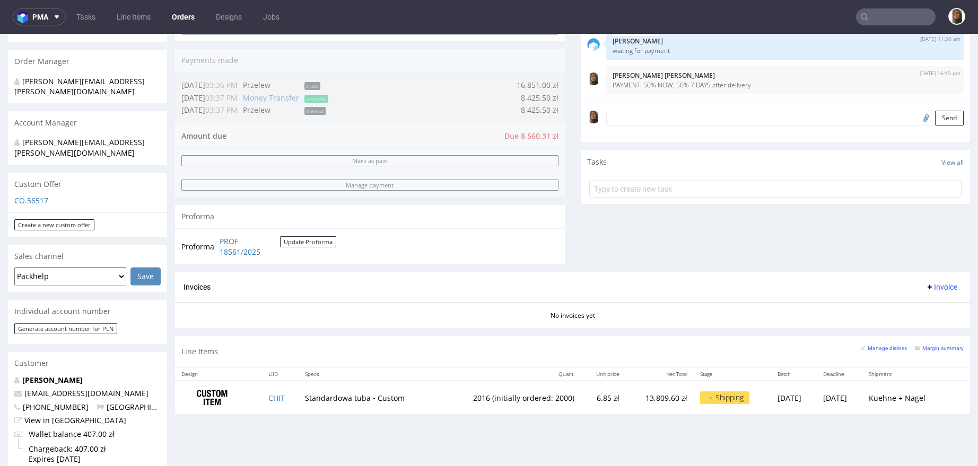
scroll to position [281, 0]
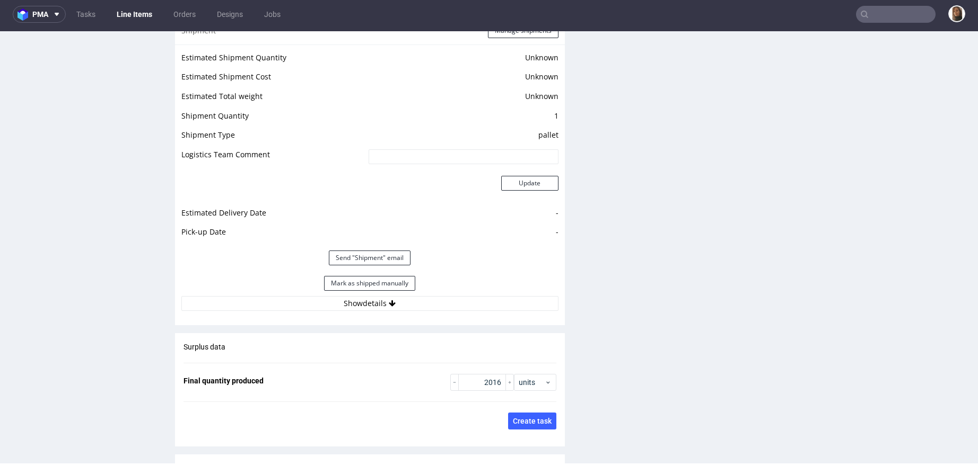
scroll to position [1431, 0]
click at [368, 303] on button "Show details" at bounding box center [369, 303] width 377 height 15
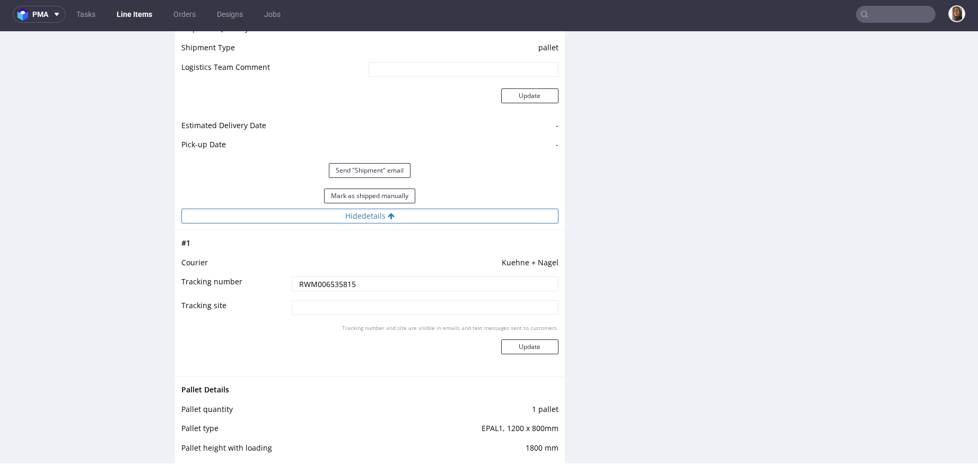
scroll to position [1490, 0]
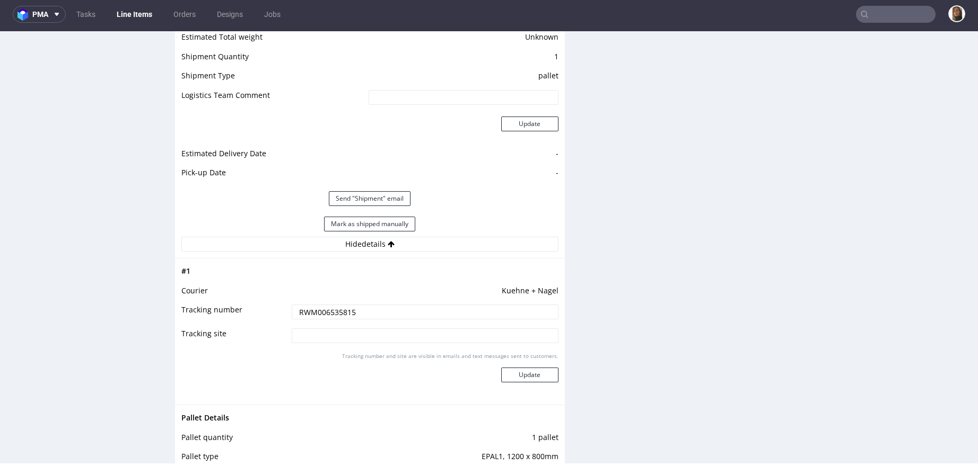
drag, startPoint x: 367, startPoint y: 306, endPoint x: 271, endPoint y: 306, distance: 95.9
click at [270, 306] on tr "Tracking number RWM006535815" at bounding box center [369, 316] width 377 height 24
click at [314, 313] on input "RWM006535815" at bounding box center [425, 312] width 267 height 15
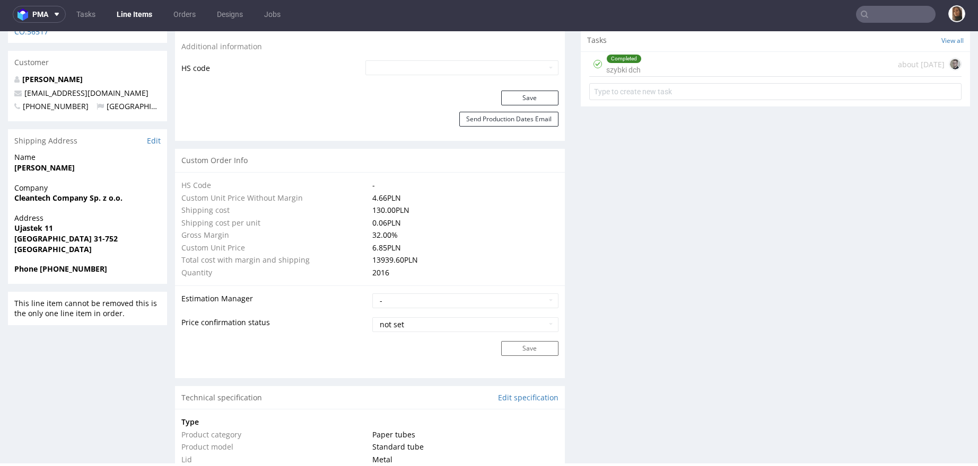
scroll to position [0, 0]
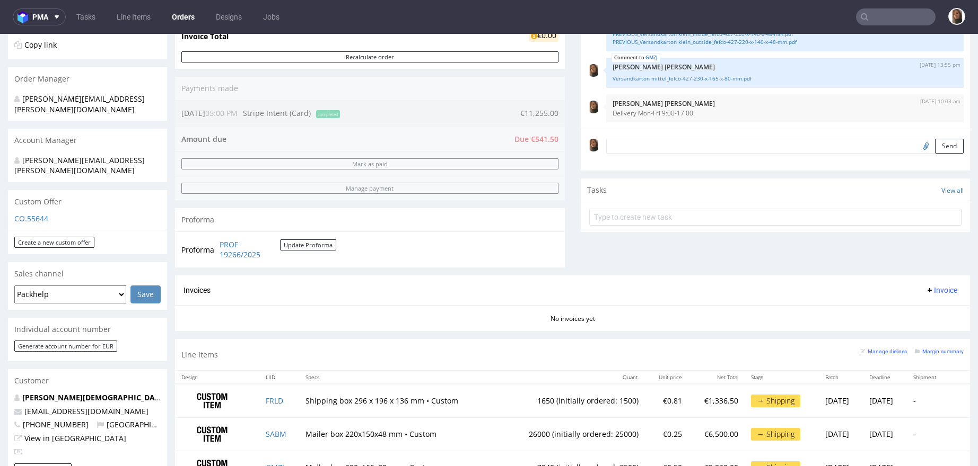
scroll to position [287, 0]
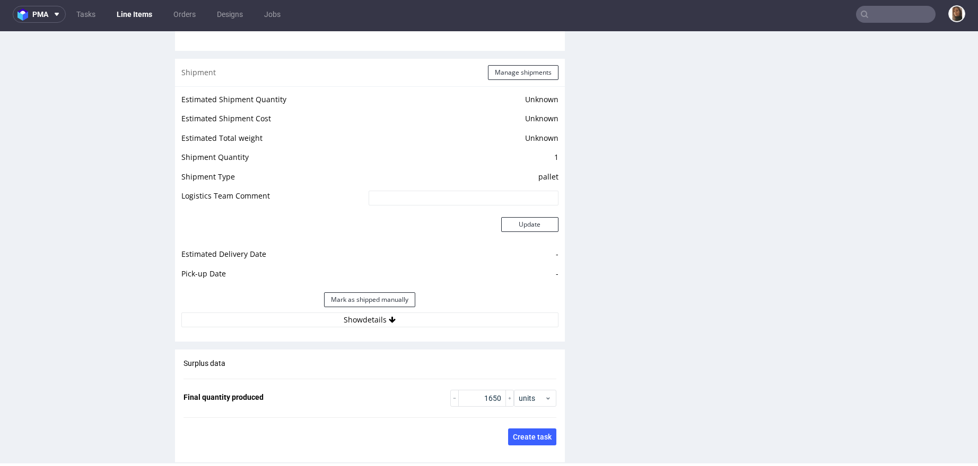
scroll to position [1401, 0]
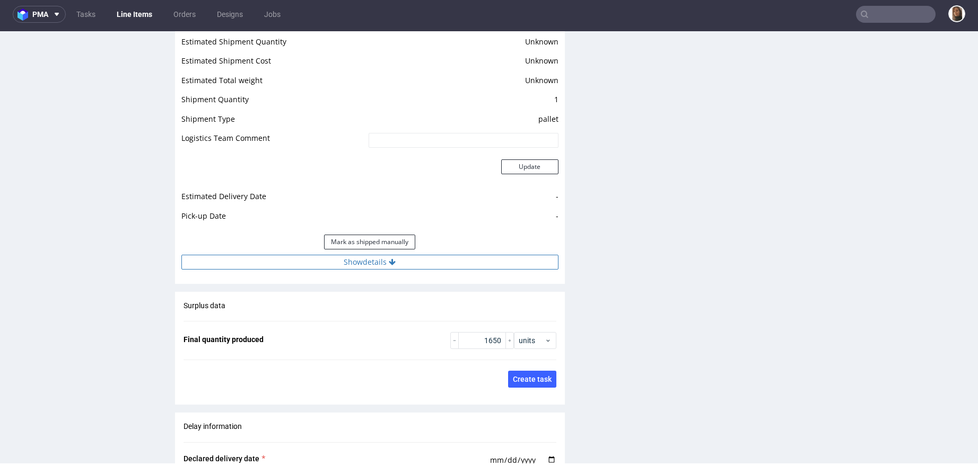
click at [358, 257] on button "Show details" at bounding box center [369, 262] width 377 height 15
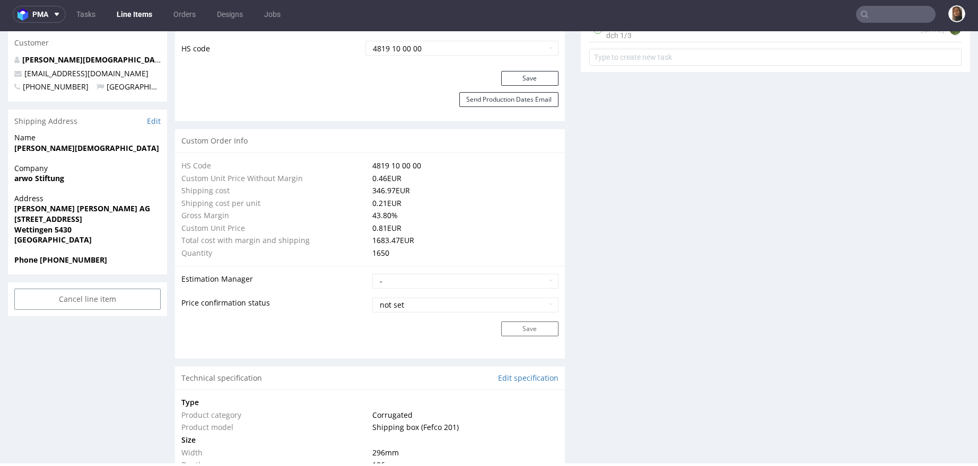
scroll to position [0, 0]
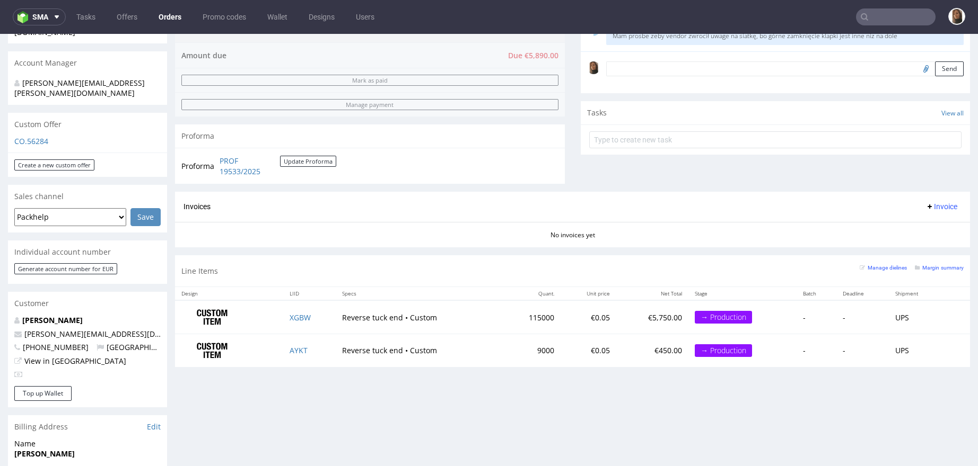
scroll to position [369, 0]
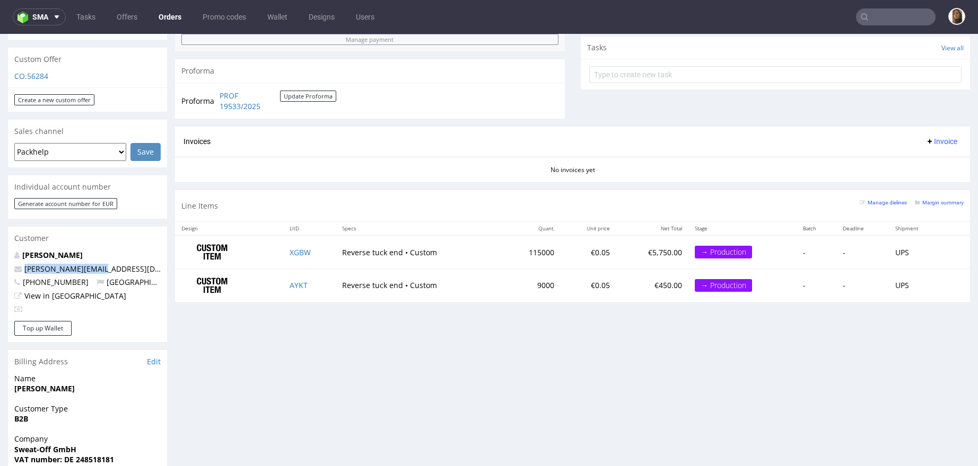
drag, startPoint x: 109, startPoint y: 249, endPoint x: 18, endPoint y: 244, distance: 91.3
click at [18, 264] on p "[PERSON_NAME][EMAIL_ADDRESS][DOMAIN_NAME]" at bounding box center [87, 269] width 146 height 11
copy span "[PERSON_NAME][EMAIL_ADDRESS][DOMAIN_NAME]"
click at [245, 90] on td "PROF 19533/2025 Update Proforma" at bounding box center [276, 101] width 119 height 23
click at [228, 103] on link "PROF 19533/2025" at bounding box center [249, 101] width 60 height 21
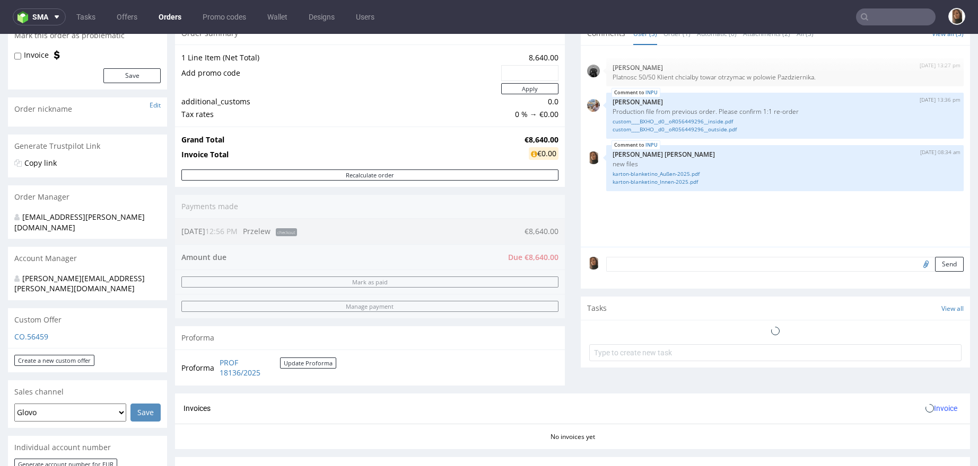
scroll to position [350, 0]
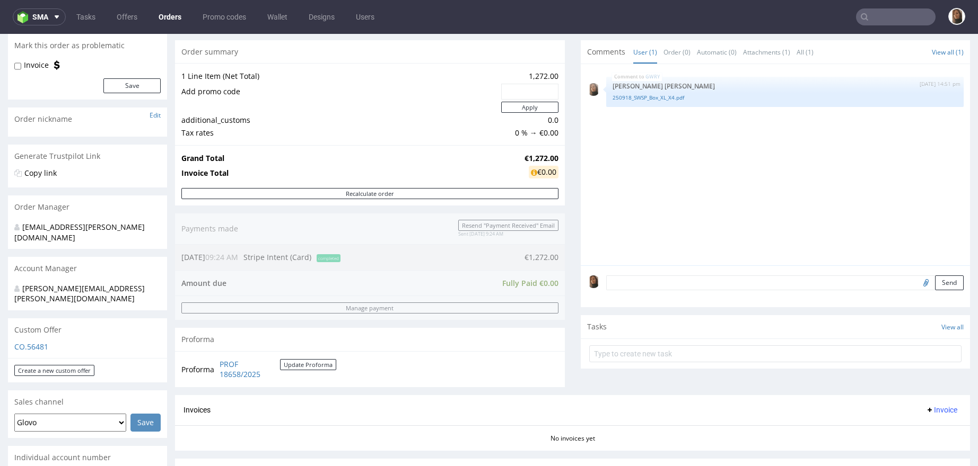
scroll to position [336, 0]
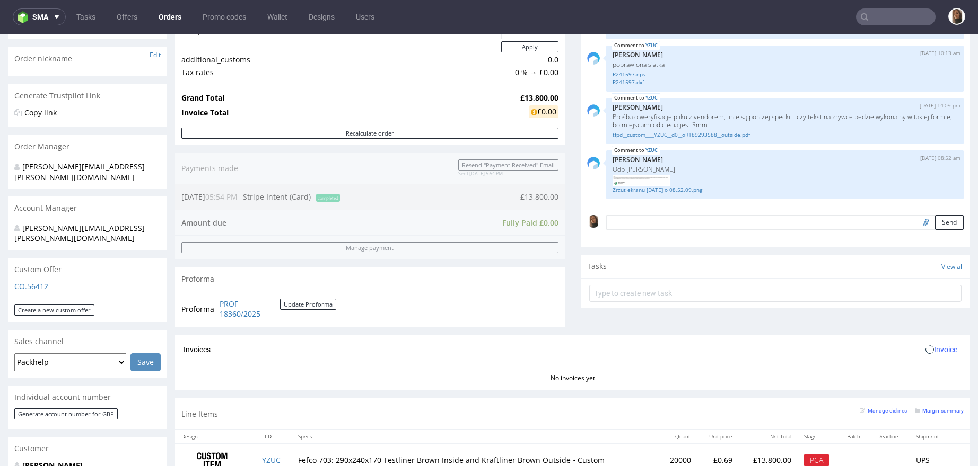
scroll to position [406, 0]
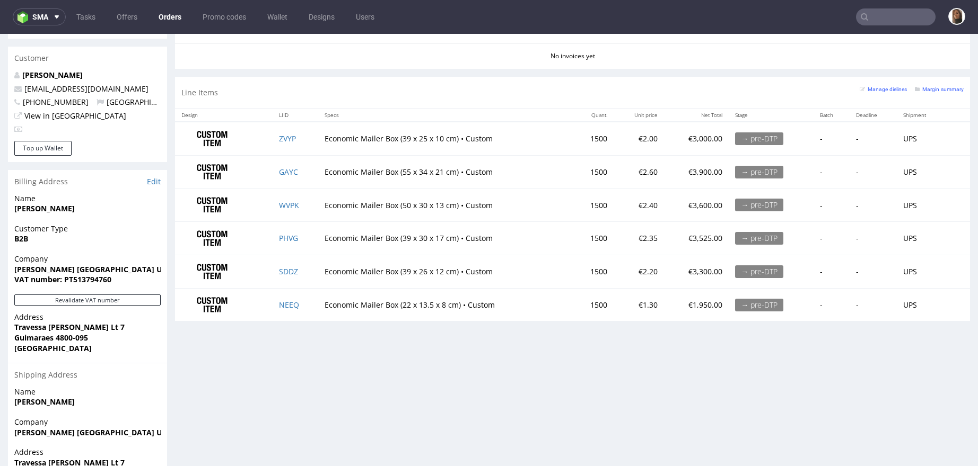
scroll to position [594, 0]
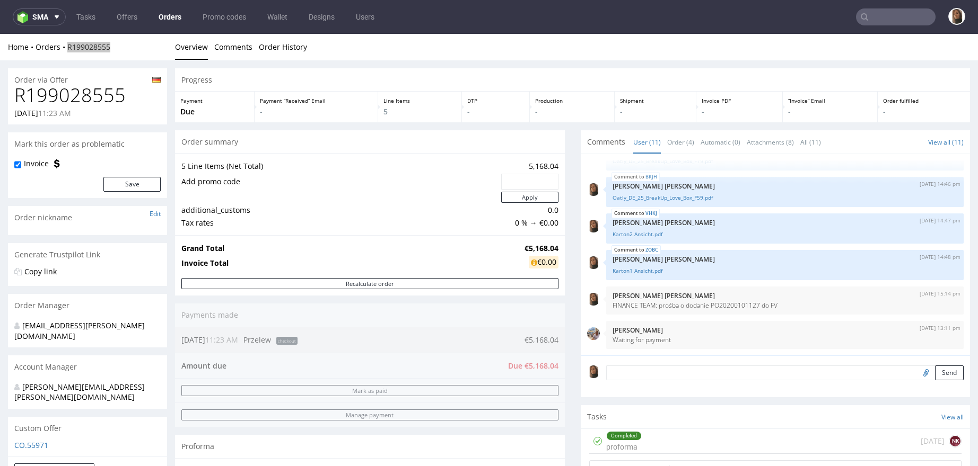
click at [884, 10] on input "text" at bounding box center [896, 16] width 80 height 17
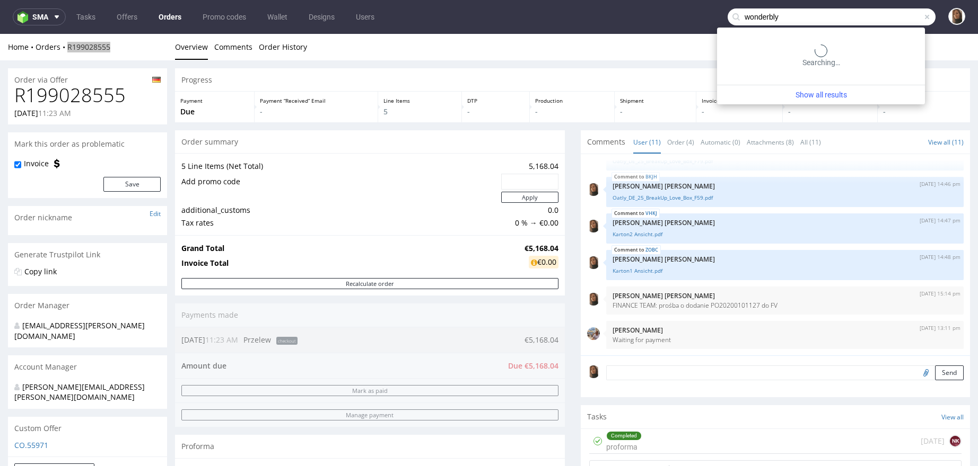
type input "wonderbly"
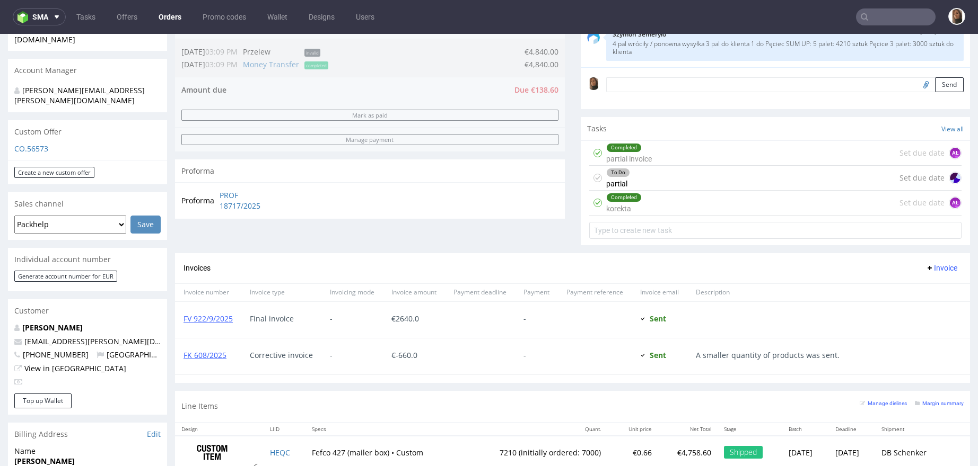
scroll to position [312, 0]
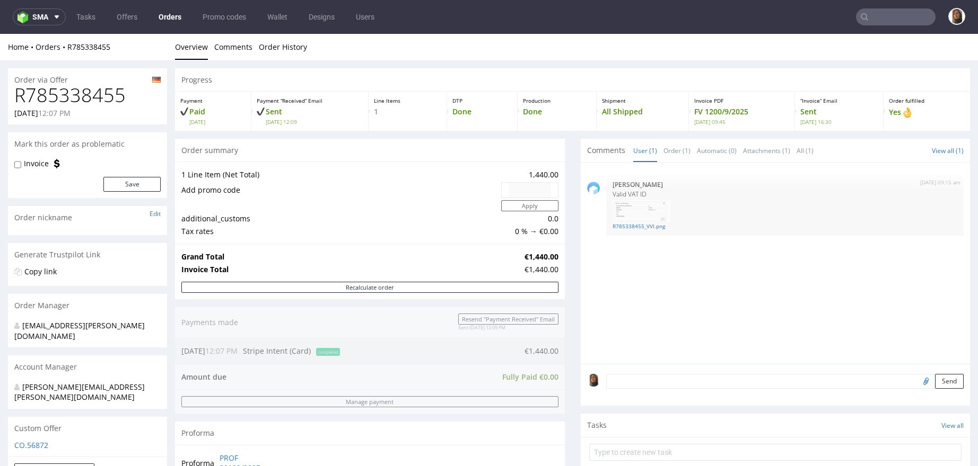
scroll to position [287, 0]
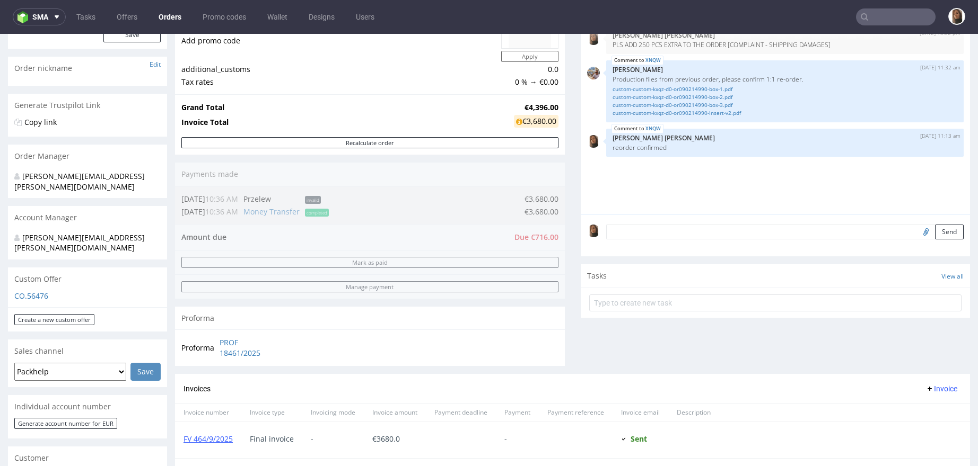
scroll to position [372, 0]
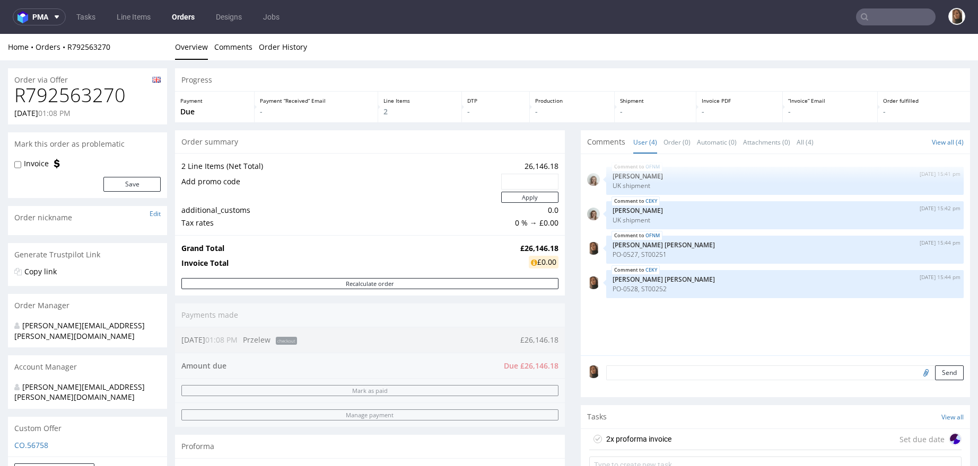
scroll to position [214, 0]
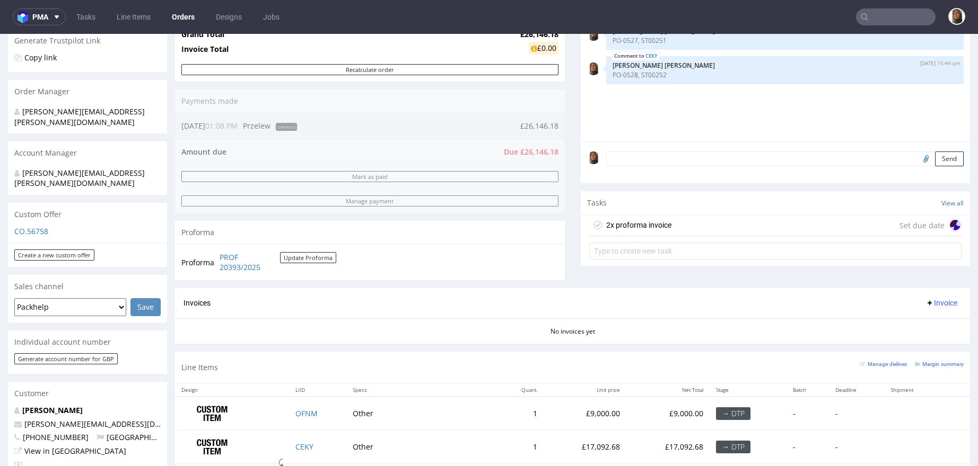
click at [695, 223] on div "2x proforma invoice Set due date" at bounding box center [775, 225] width 373 height 21
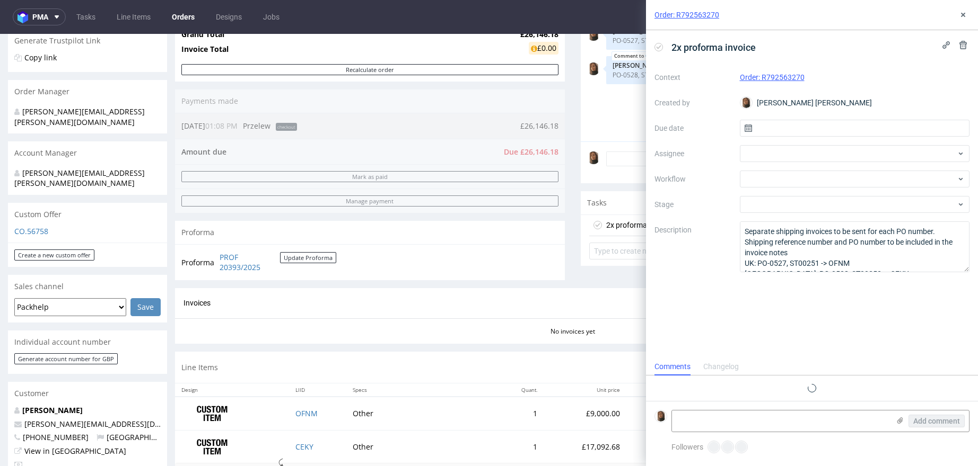
scroll to position [8, 0]
click at [960, 44] on use at bounding box center [962, 45] width 7 height 8
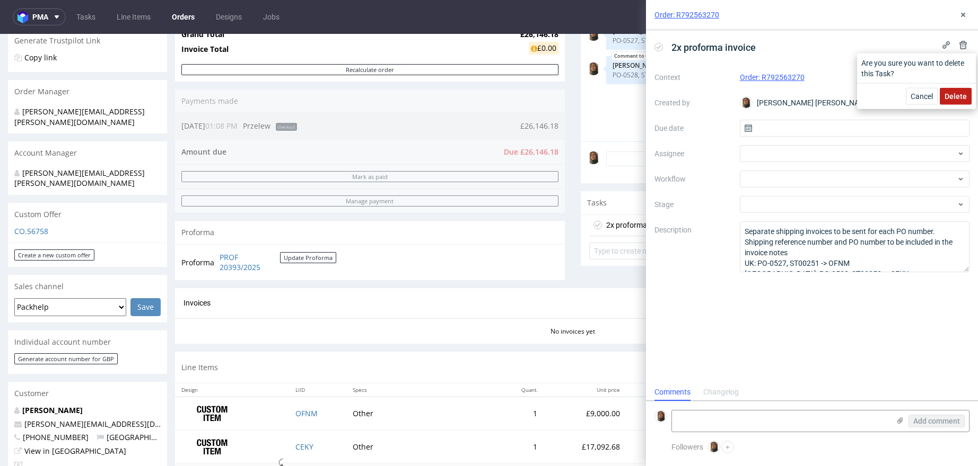
click at [952, 97] on span "Delete" at bounding box center [955, 96] width 22 height 7
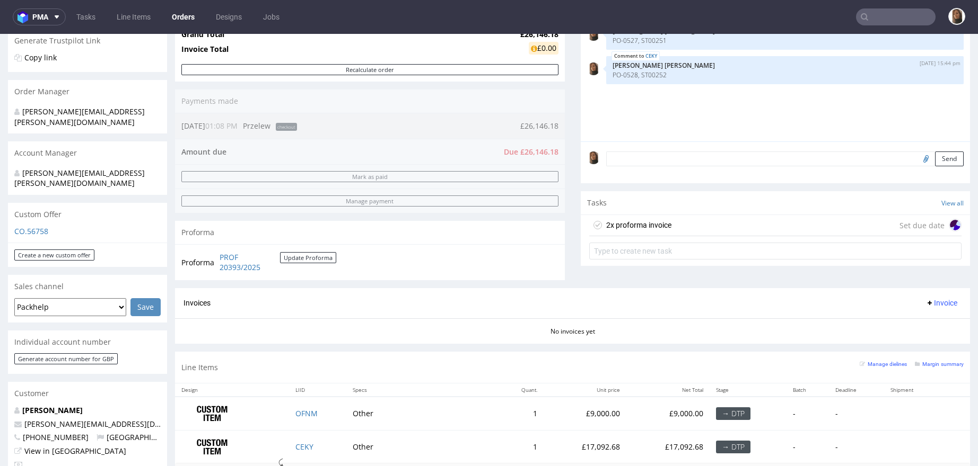
click at [720, 280] on div "Comments User (4) Order (0) Automatic (0) Attachments (0) All (4) View all (4) …" at bounding box center [775, 102] width 390 height 372
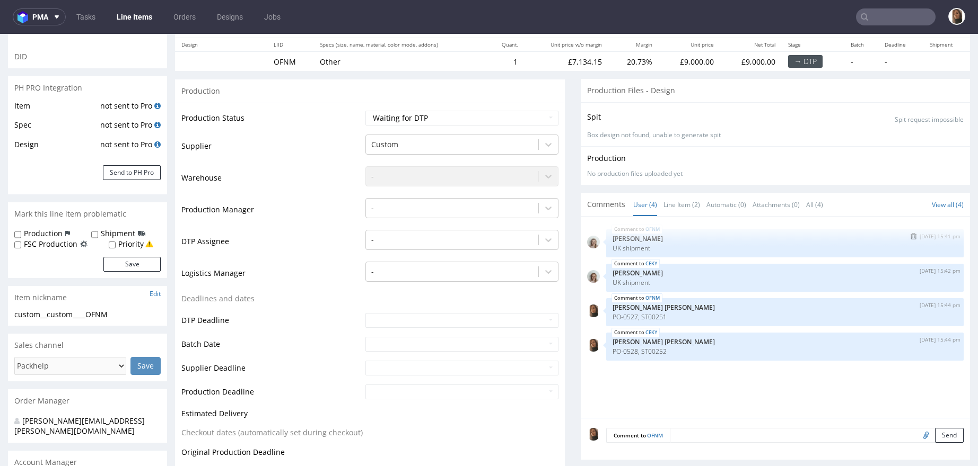
scroll to position [127, 0]
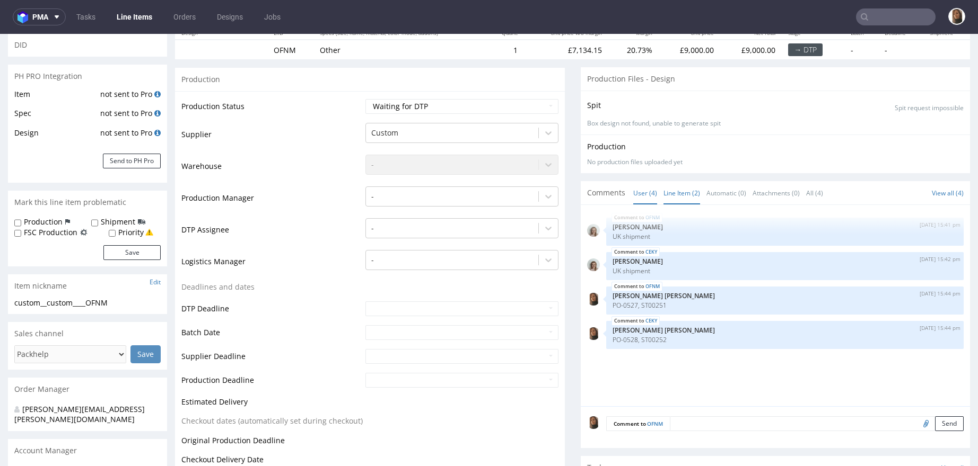
click at [665, 191] on link "Line Item (2)" at bounding box center [681, 193] width 37 height 23
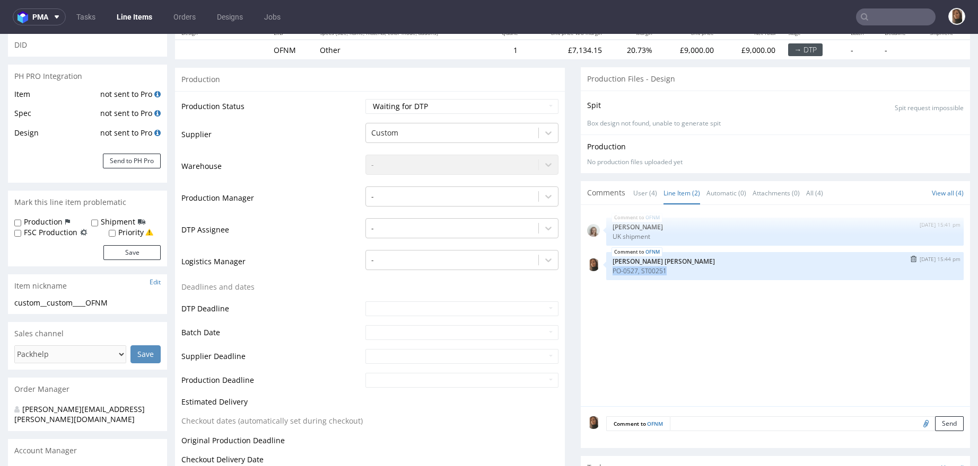
drag, startPoint x: 601, startPoint y: 269, endPoint x: 675, endPoint y: 271, distance: 74.2
click at [675, 270] on p "PO-0527, ST00251" at bounding box center [784, 271] width 345 height 8
copy p "PO-0527, ST00251"
click at [633, 193] on link "User (4)" at bounding box center [645, 193] width 24 height 23
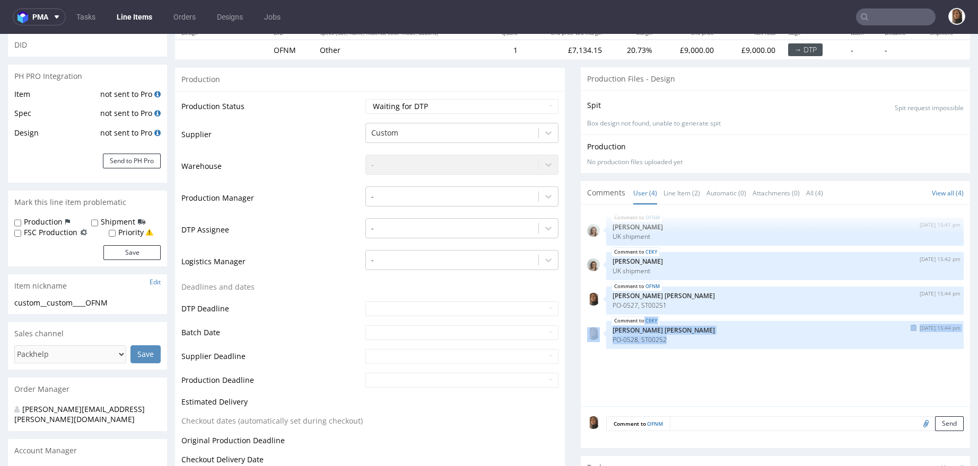
drag, startPoint x: 659, startPoint y: 338, endPoint x: 581, endPoint y: 338, distance: 77.9
click at [587, 338] on div "CEKY 23rd Sep 25 | 15:44 pm Angelina Marć PO-0528, ST00252" at bounding box center [775, 335] width 377 height 28
click at [650, 336] on p "PO-0528, ST00252" at bounding box center [784, 340] width 345 height 8
drag, startPoint x: 600, startPoint y: 337, endPoint x: 661, endPoint y: 337, distance: 61.0
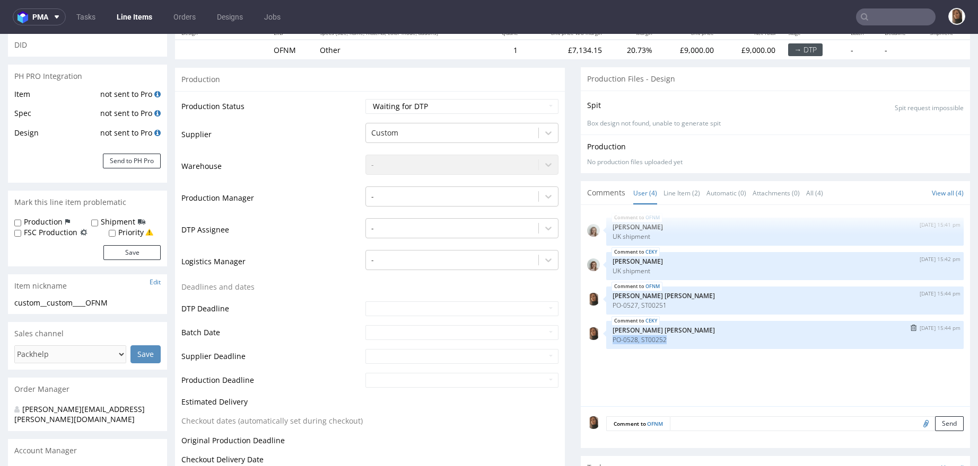
click at [661, 337] on div "CEKY 23rd Sep 25 | 15:44 pm Angelina Marć PO-0528, ST00252" at bounding box center [785, 335] width 358 height 28
copy p "PO-0528, ST00252"
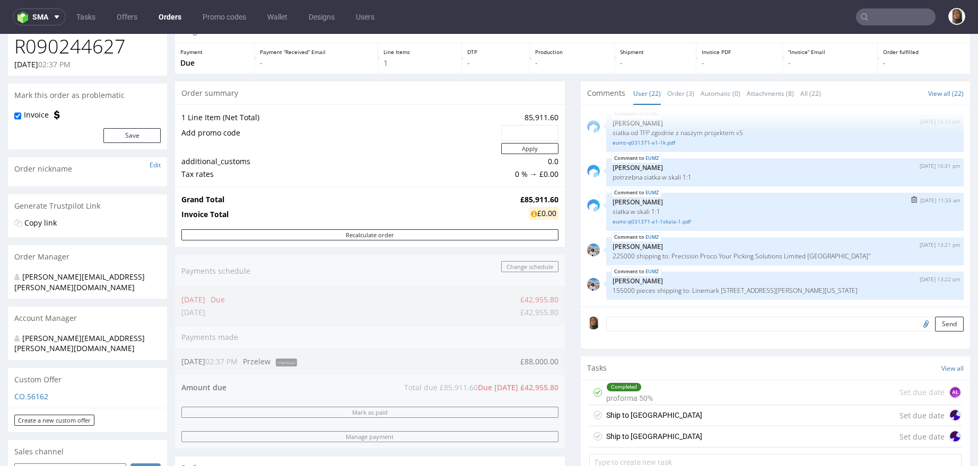
scroll to position [164, 0]
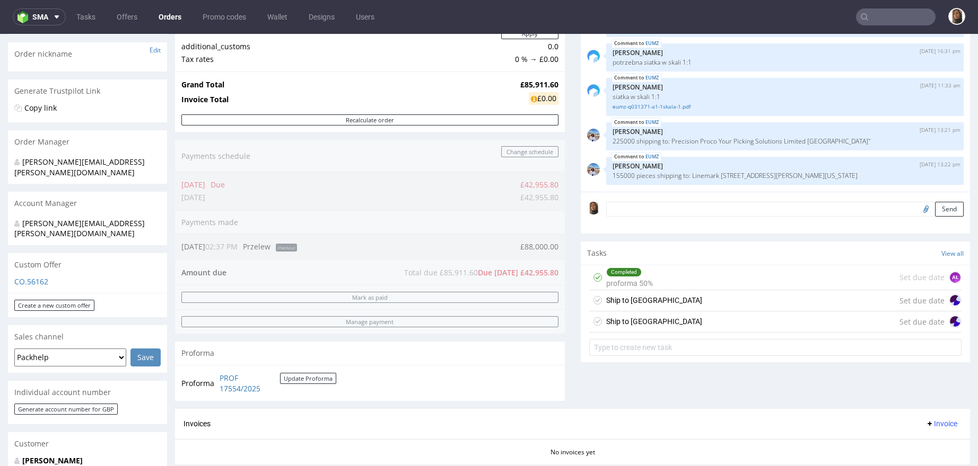
click at [681, 298] on div "Ship to UK Set due date" at bounding box center [775, 300] width 373 height 21
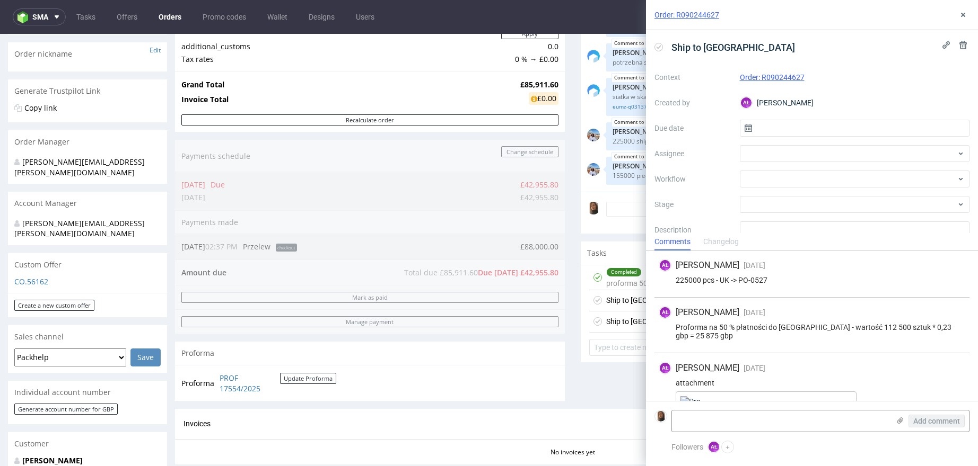
scroll to position [91, 0]
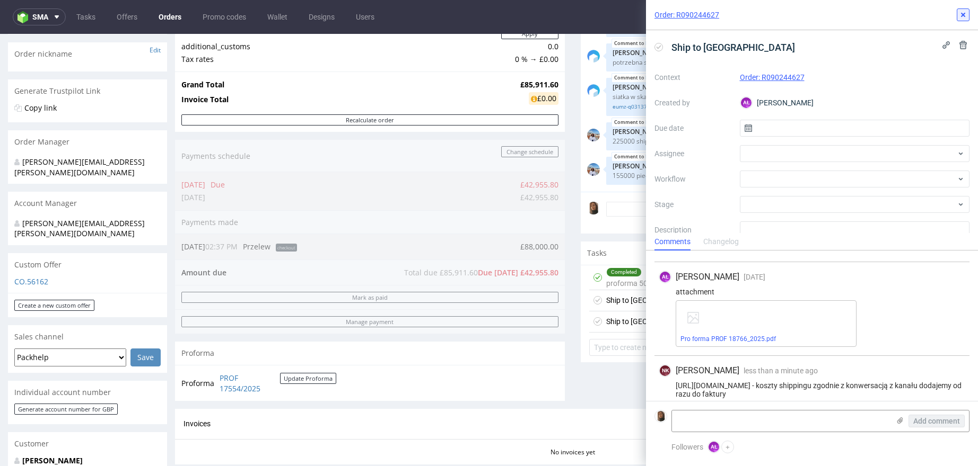
drag, startPoint x: 959, startPoint y: 13, endPoint x: 862, endPoint y: 59, distance: 107.4
click at [959, 13] on icon at bounding box center [962, 15] width 8 height 8
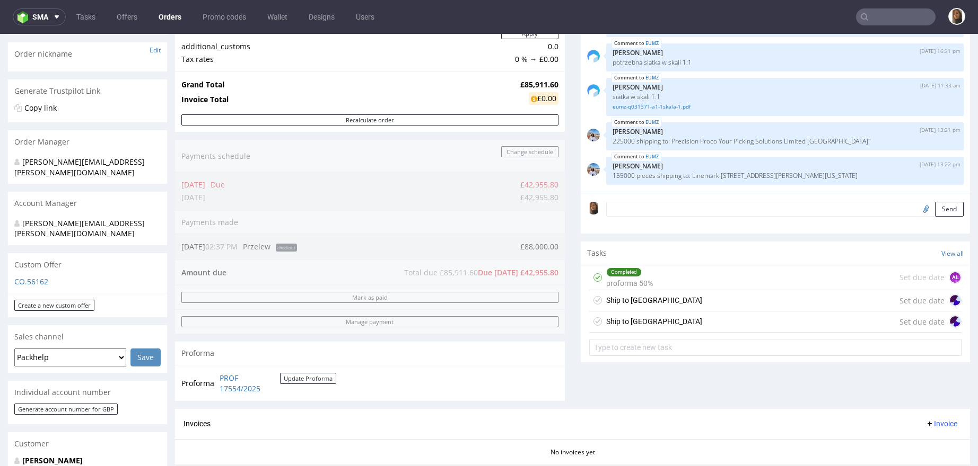
click at [666, 321] on div "Ship to USA Set due date" at bounding box center [775, 322] width 373 height 21
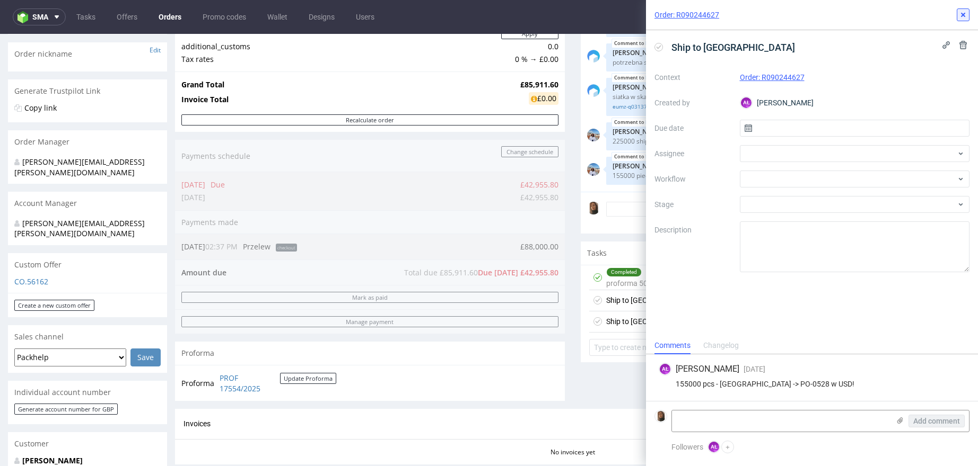
click at [959, 15] on icon at bounding box center [962, 15] width 8 height 8
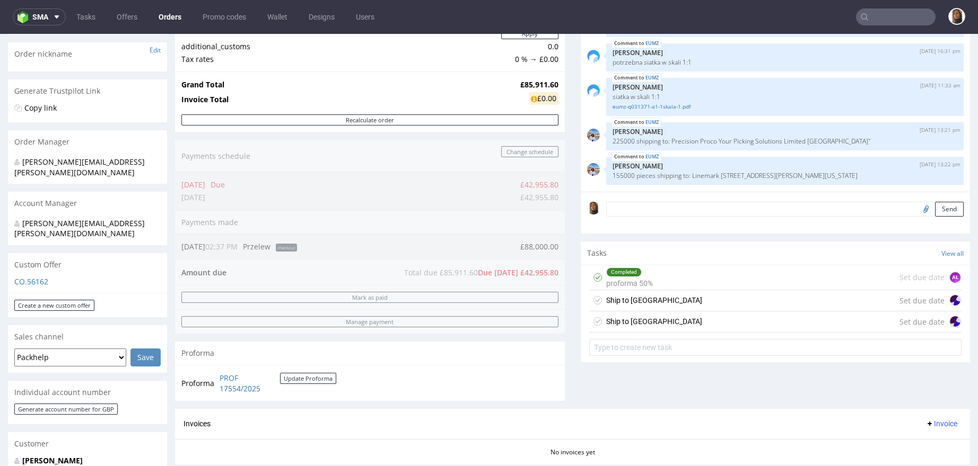
click at [647, 302] on div "Ship to UK Set due date" at bounding box center [775, 300] width 373 height 21
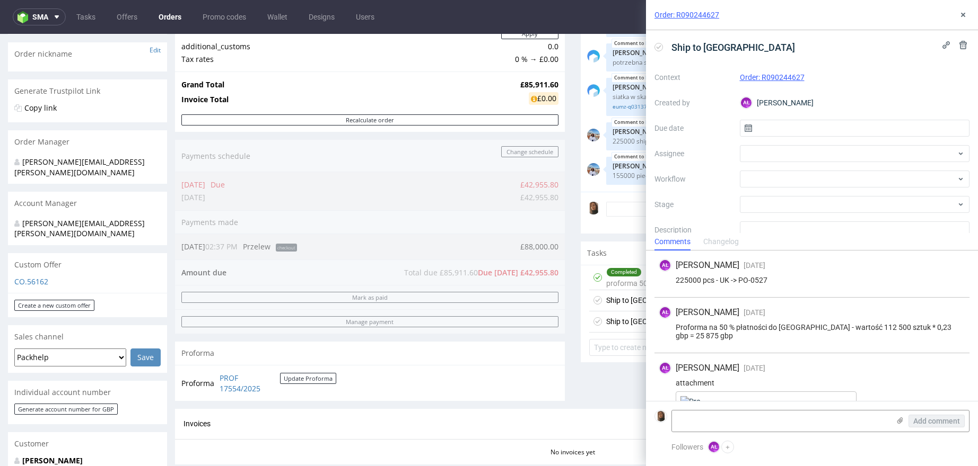
scroll to position [91, 0]
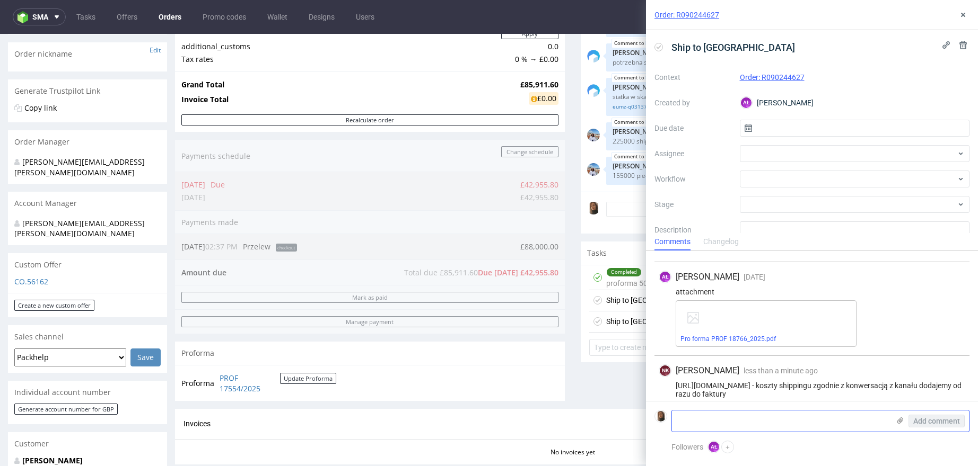
click at [708, 418] on textarea at bounding box center [780, 421] width 217 height 21
paste textarea "PO-0527, ST00251"
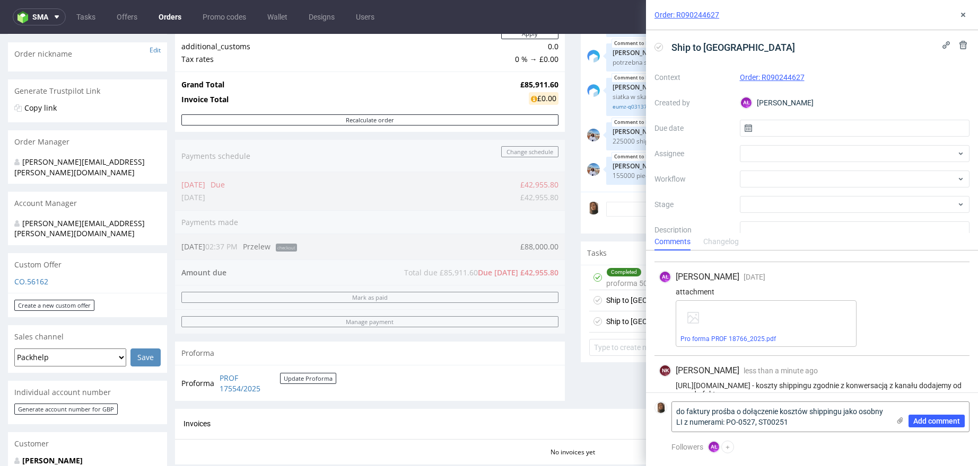
drag, startPoint x: 795, startPoint y: 424, endPoint x: 661, endPoint y: 406, distance: 134.8
click at [661, 406] on div "do faktury prośba o dołączenie kosztów shippingu jako osobny LI z numerami: PO-…" at bounding box center [811, 417] width 315 height 31
type textarea "do faktury prośba o dołączenie kosztów shippingu jako osobny LI z numerami: PO-…"
click at [951, 420] on span "Add comment" at bounding box center [936, 421] width 47 height 7
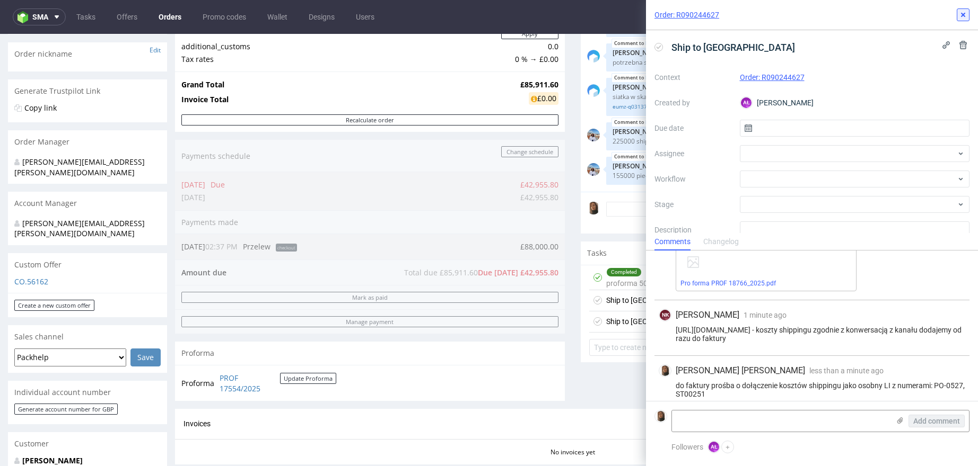
click at [967, 14] on button at bounding box center [962, 14] width 13 height 13
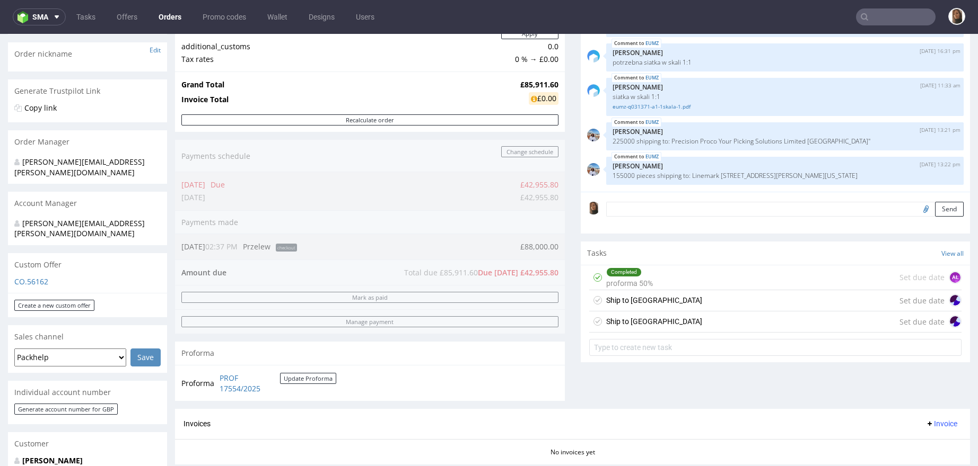
click at [644, 325] on div "Ship to USA Set due date" at bounding box center [775, 322] width 373 height 21
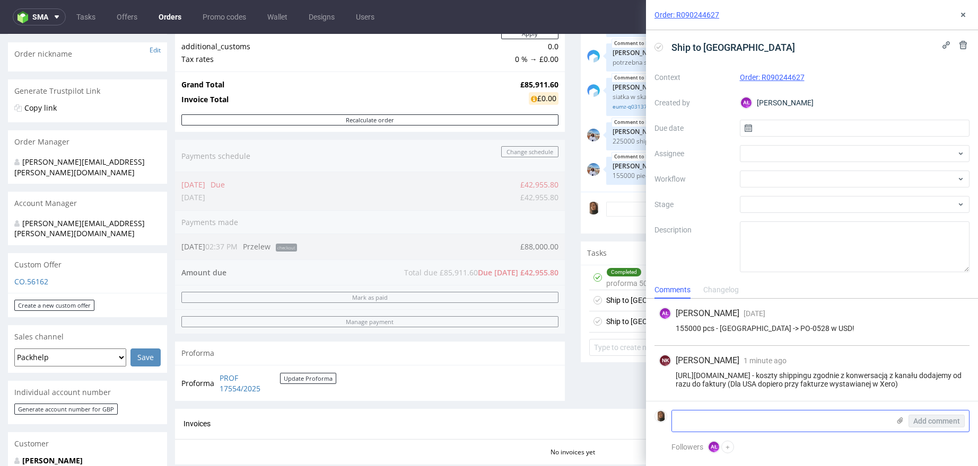
click at [723, 421] on textarea at bounding box center [780, 421] width 217 height 21
paste textarea "do faktury prośba o dołączenie kosztów shippingu jako osobny LI z numerami: PO-…"
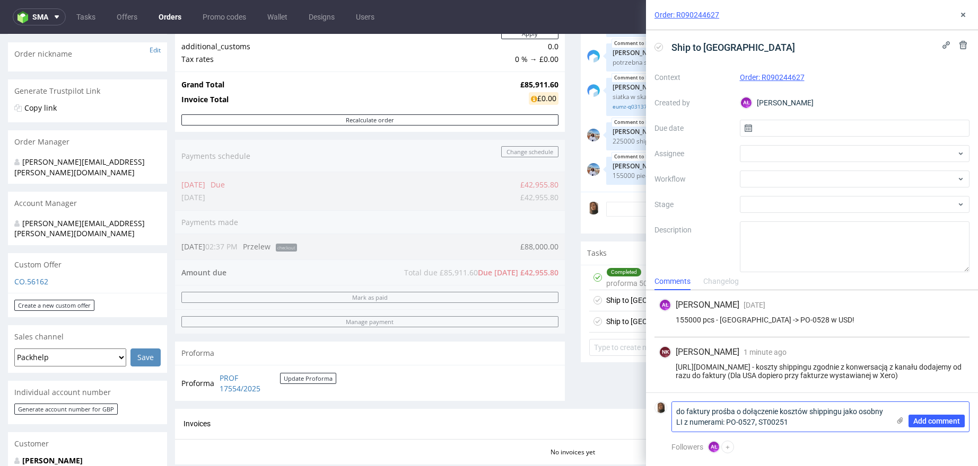
drag, startPoint x: 726, startPoint y: 421, endPoint x: 807, endPoint y: 422, distance: 81.1
click at [807, 422] on textarea "do faktury prośba o dołączenie kosztów shippingu jako osobny LI z numerami: PO-…" at bounding box center [780, 417] width 217 height 30
paste textarea "8, ST00252"
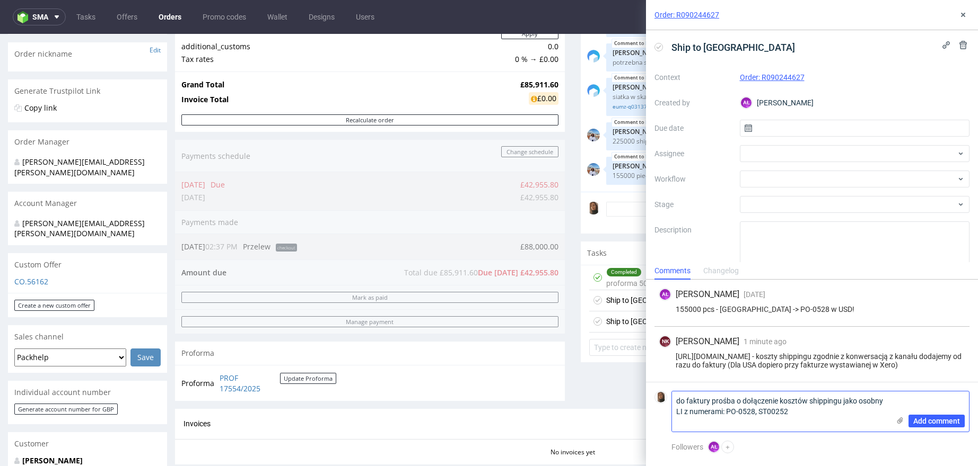
type textarea "do faktury prośba o dołączenie kosztów shippingu jako osobny LI z numerami: PO-…"
click at [938, 428] on div "Add comment" at bounding box center [929, 412] width 80 height 40
click at [937, 424] on span "Add comment" at bounding box center [936, 421] width 47 height 7
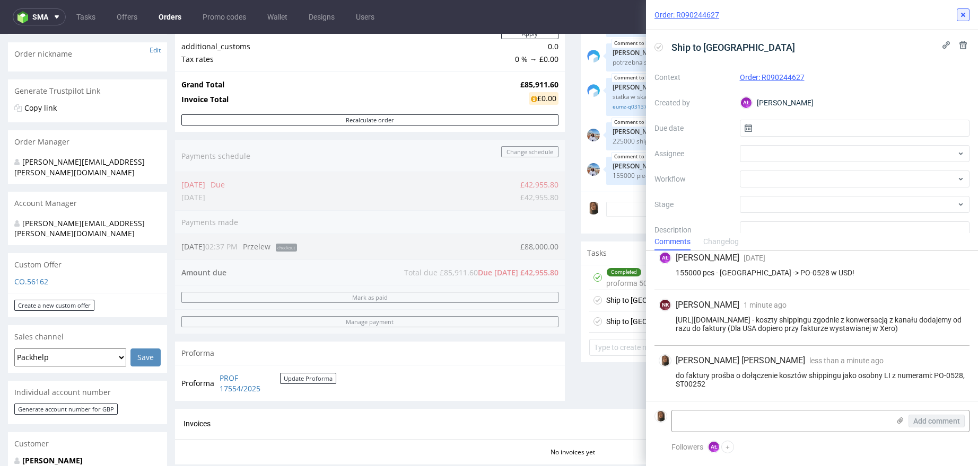
click at [962, 17] on icon at bounding box center [962, 15] width 8 height 8
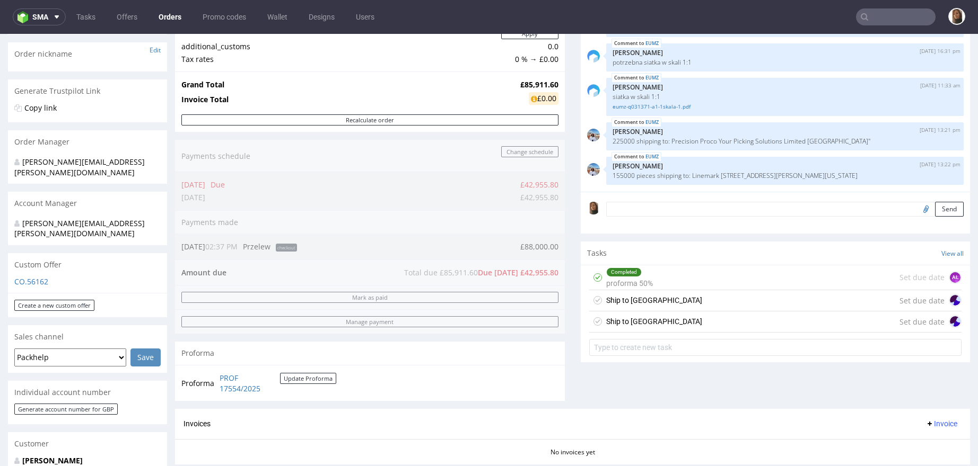
click at [408, 157] on div "Order summary 1 Line Item (Net Total) 85,911.60 Add promo code Apply additional…" at bounding box center [370, 188] width 390 height 443
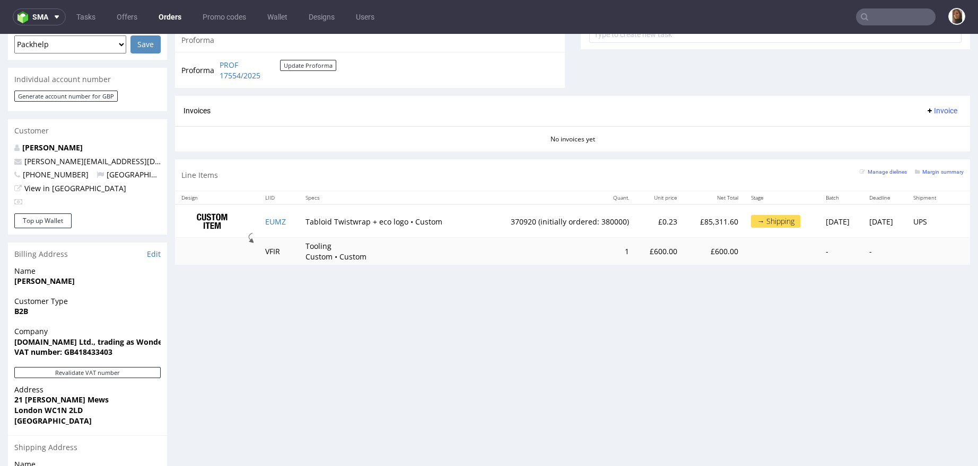
scroll to position [499, 0]
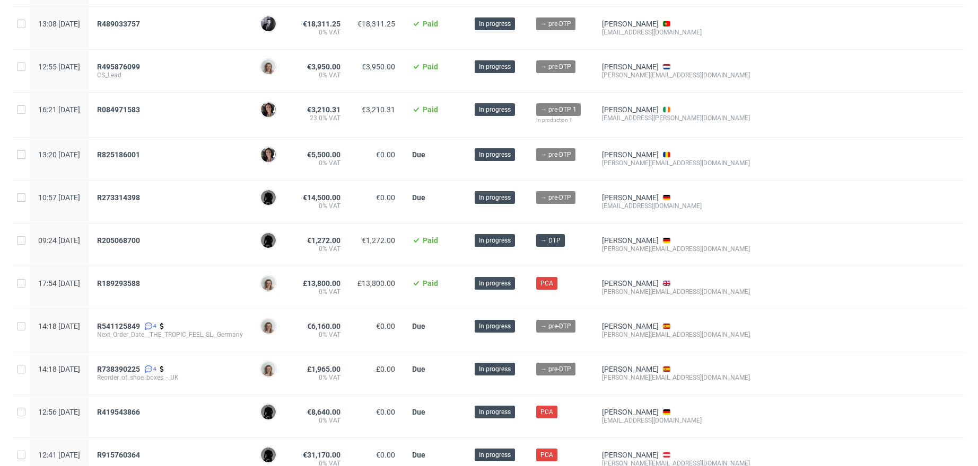
scroll to position [656, 0]
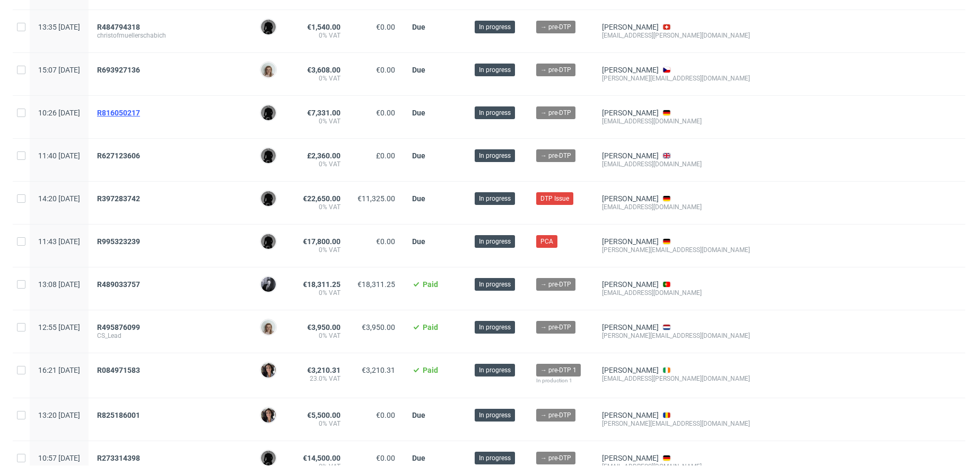
click at [139, 115] on span "R816050217" at bounding box center [118, 113] width 43 height 8
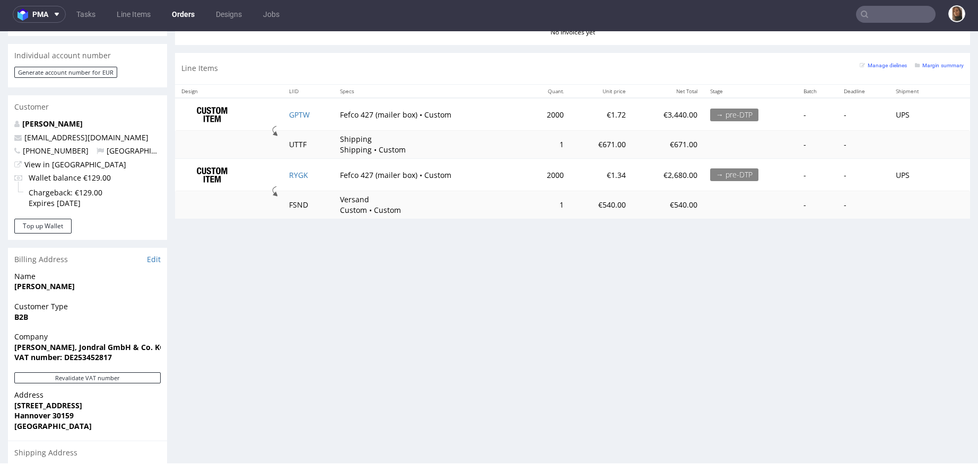
scroll to position [496, 0]
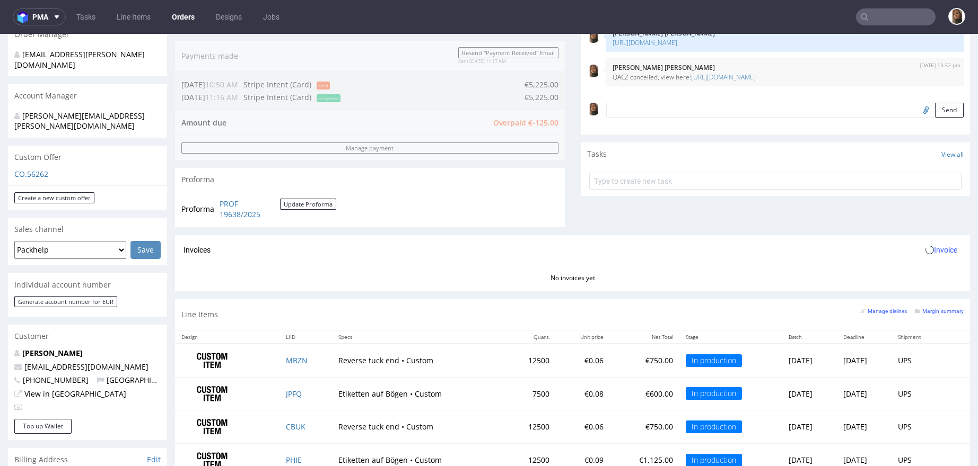
scroll to position [604, 0]
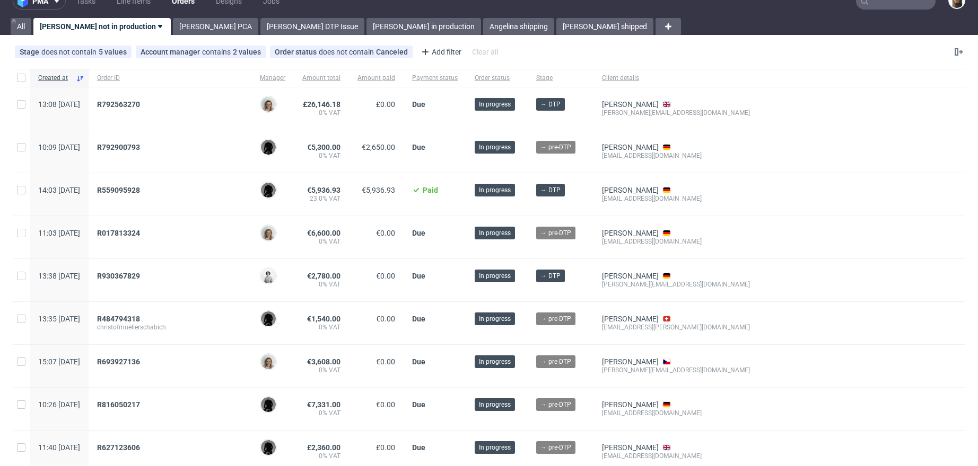
scroll to position [183, 0]
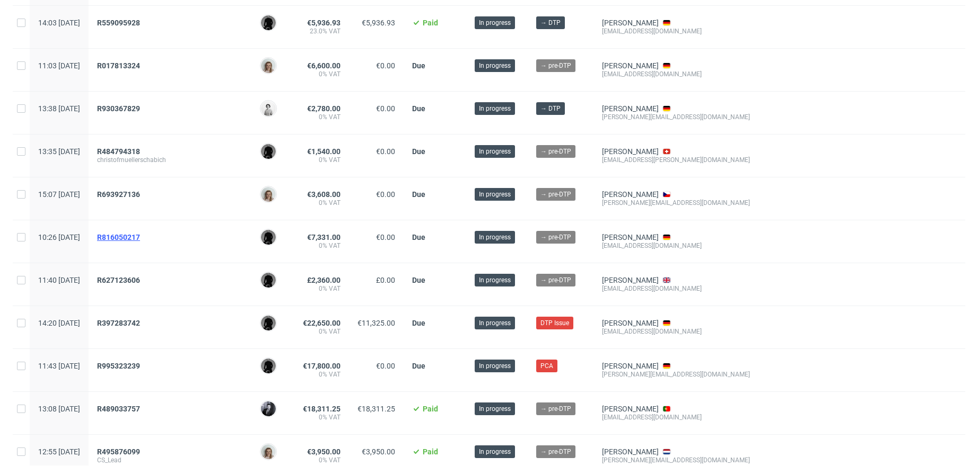
click at [140, 239] on span "R816050217" at bounding box center [118, 237] width 43 height 8
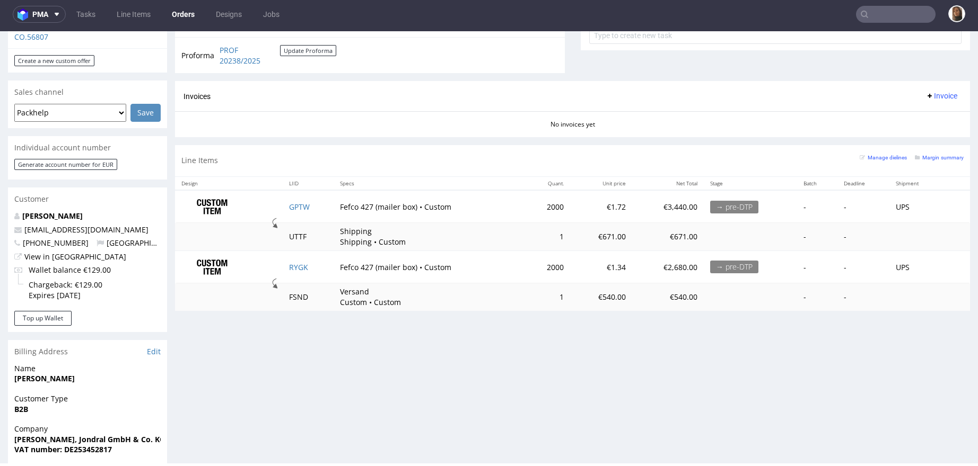
scroll to position [420, 0]
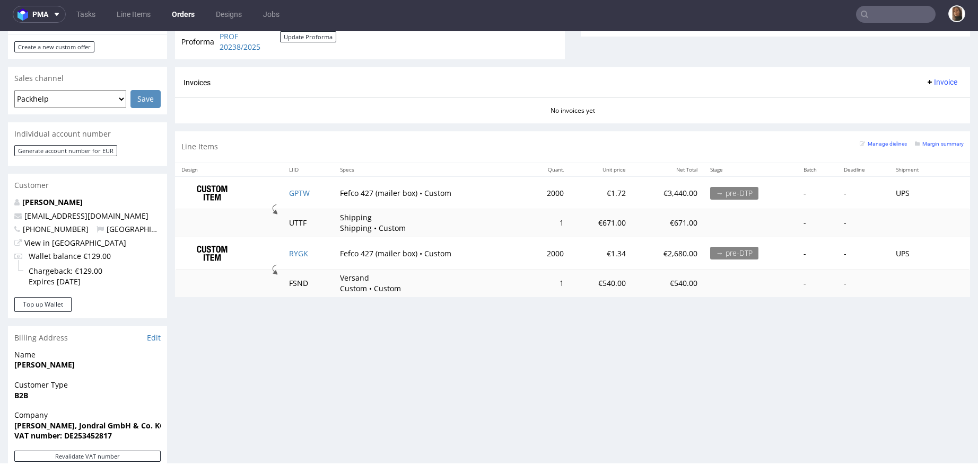
click at [360, 143] on div "Line Items Manage dielines Margin summary" at bounding box center [572, 146] width 795 height 31
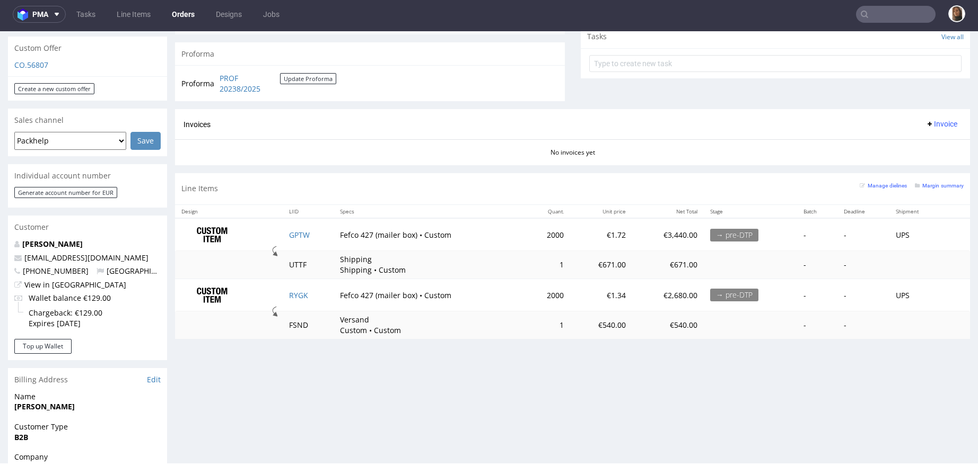
scroll to position [371, 0]
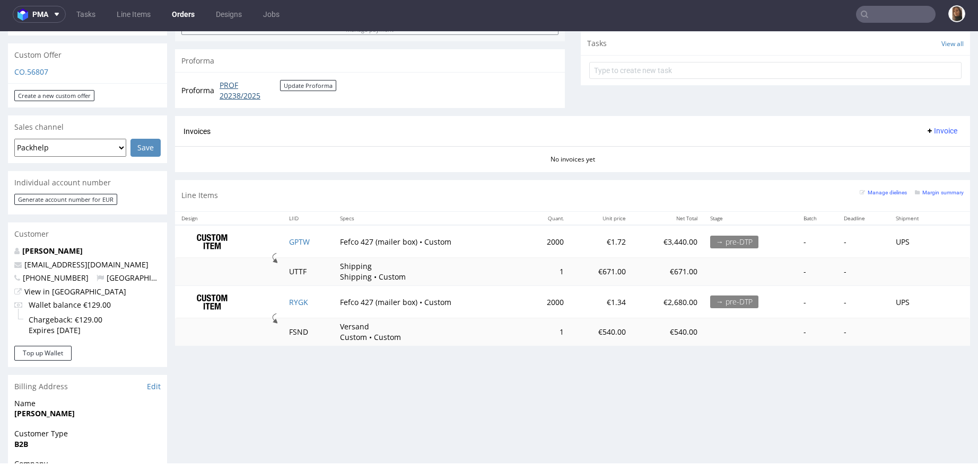
click at [248, 93] on link "PROF 20238/2025" at bounding box center [249, 90] width 60 height 21
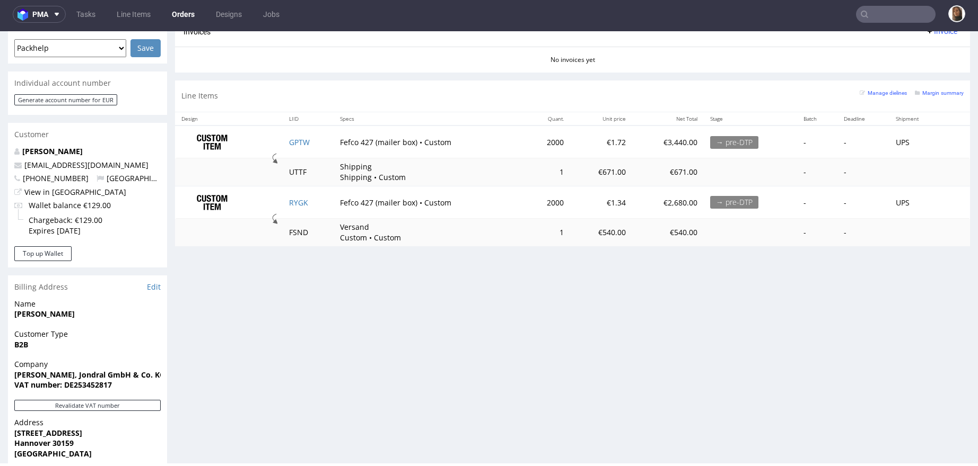
scroll to position [556, 0]
